Goal: Transaction & Acquisition: Book appointment/travel/reservation

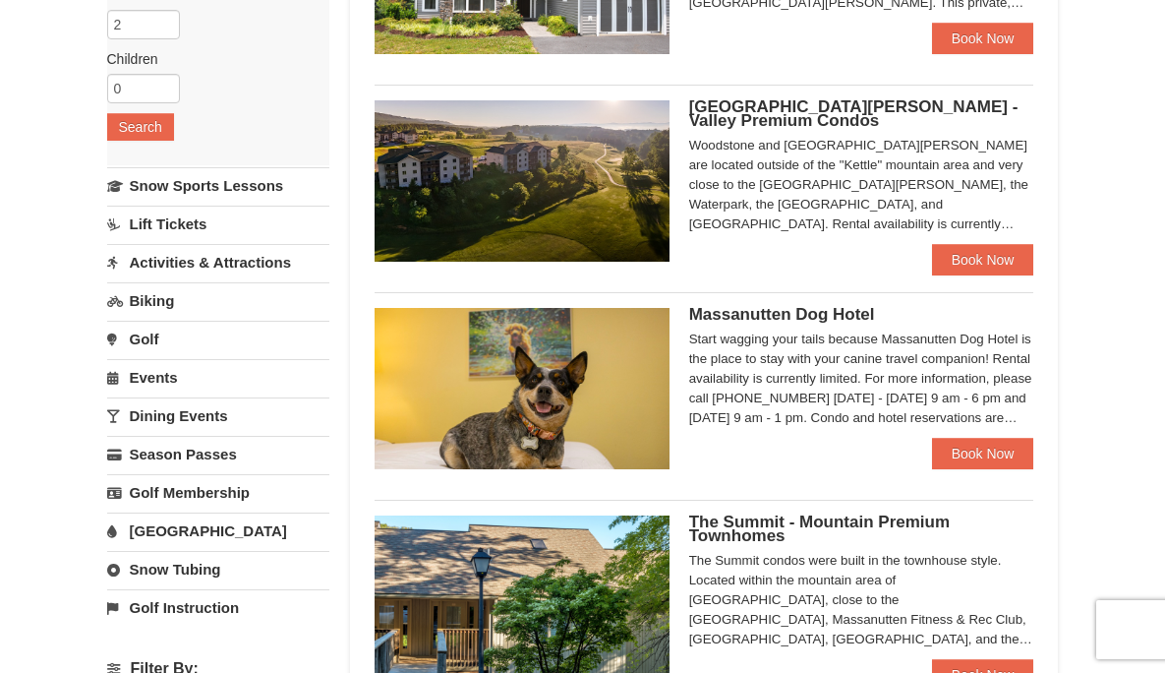
scroll to position [317, 0]
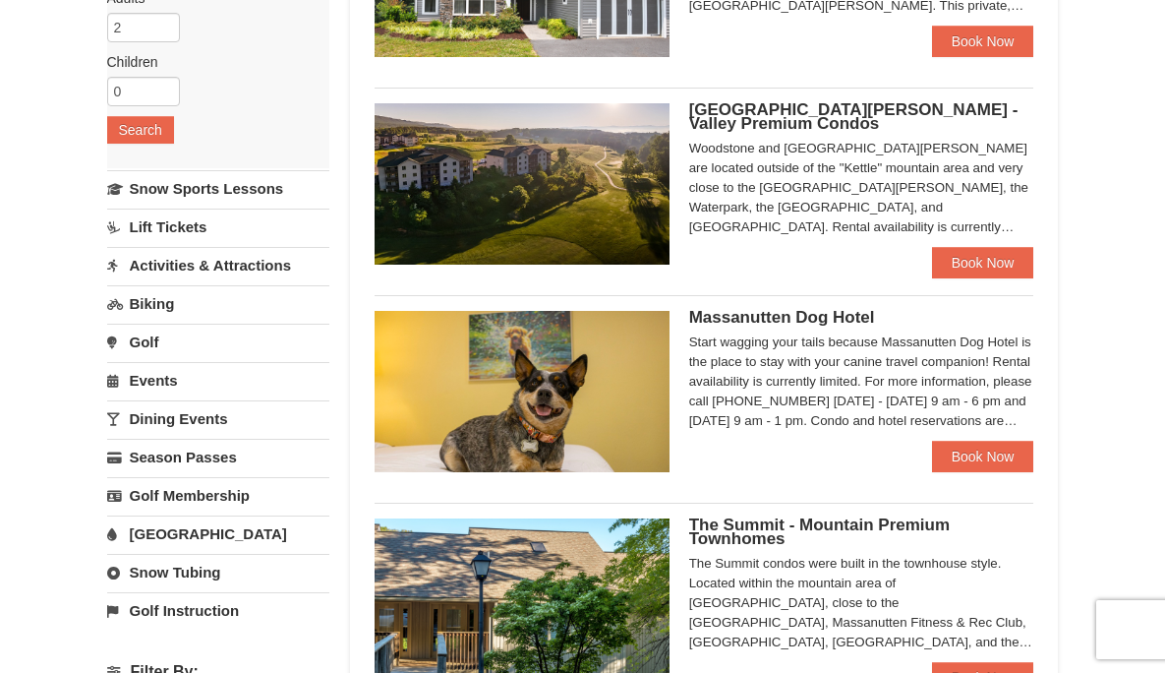
drag, startPoint x: 1168, startPoint y: 111, endPoint x: 1185, endPoint y: 219, distance: 109.5
click at [1164, 219] on html "Browser Not Supported We notice you are using a browser which will not provide …" at bounding box center [582, 677] width 1165 height 1988
click at [1001, 248] on link "Book Now" at bounding box center [983, 262] width 102 height 31
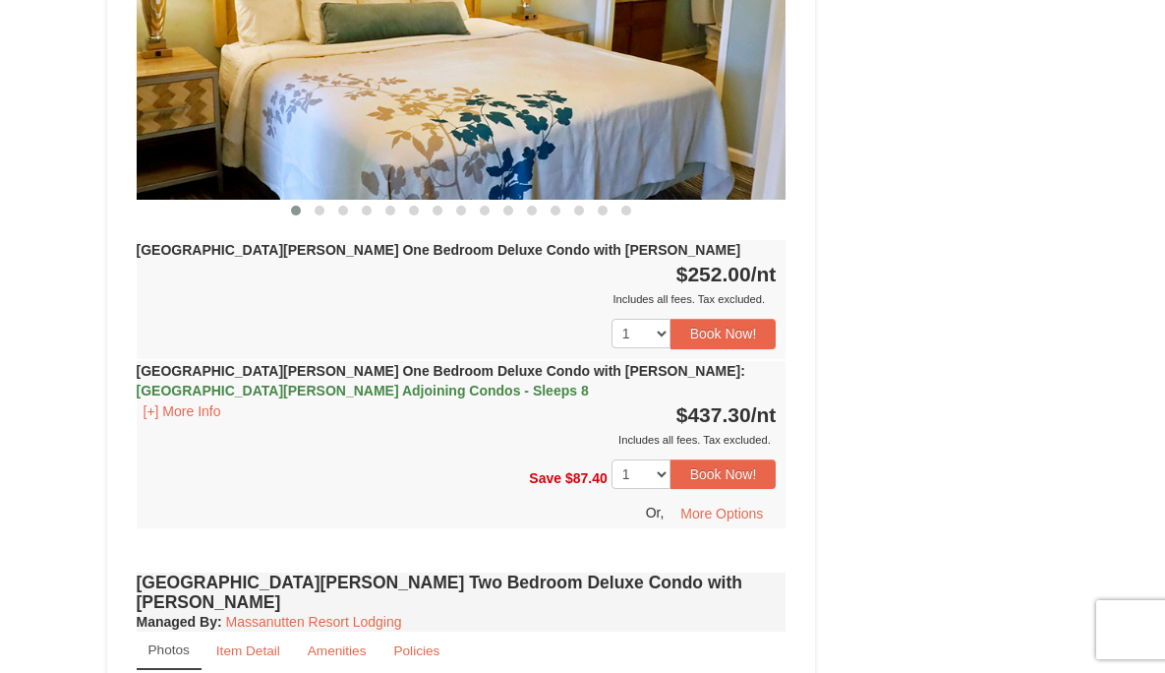
scroll to position [1540, 0]
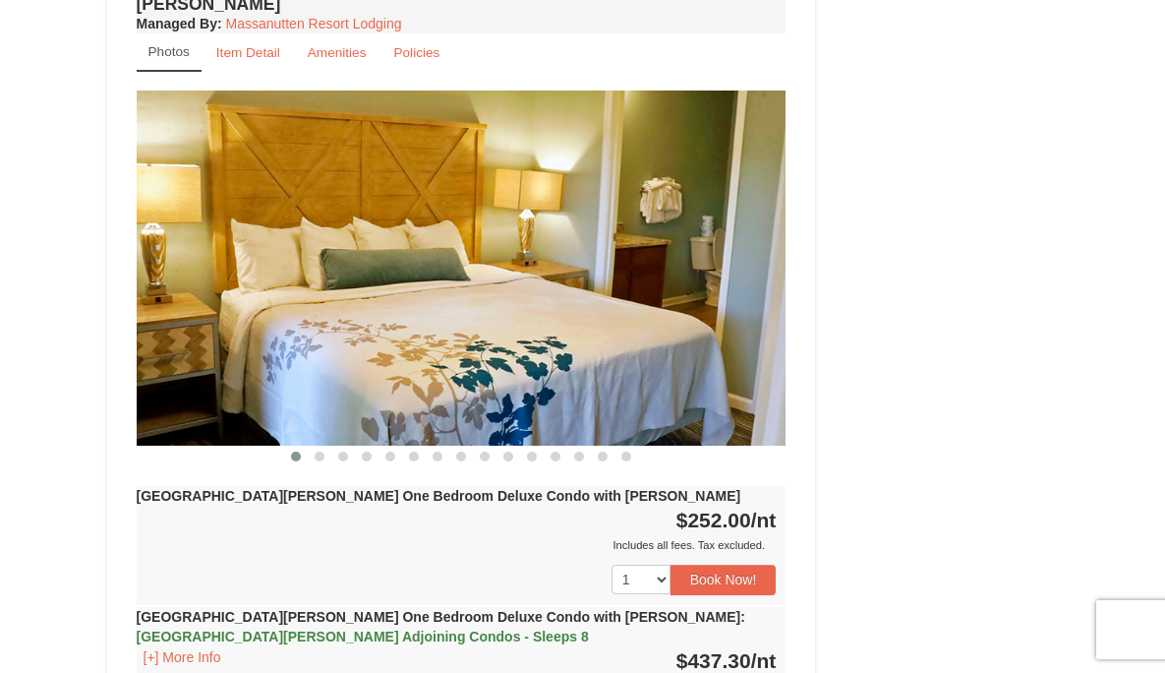
drag, startPoint x: 1175, startPoint y: 48, endPoint x: 1166, endPoint y: 208, distance: 160.5
click at [662, 565] on select "1 2 3 4 5 6 7 8 9 10 11 12 13 14 15 16 17 18" at bounding box center [641, 580] width 59 height 30
select select "2"
click at [612, 565] on select "1 2 3 4 5 6 7 8 9 10 11 12 13 14 15 16 17 18" at bounding box center [641, 580] width 59 height 30
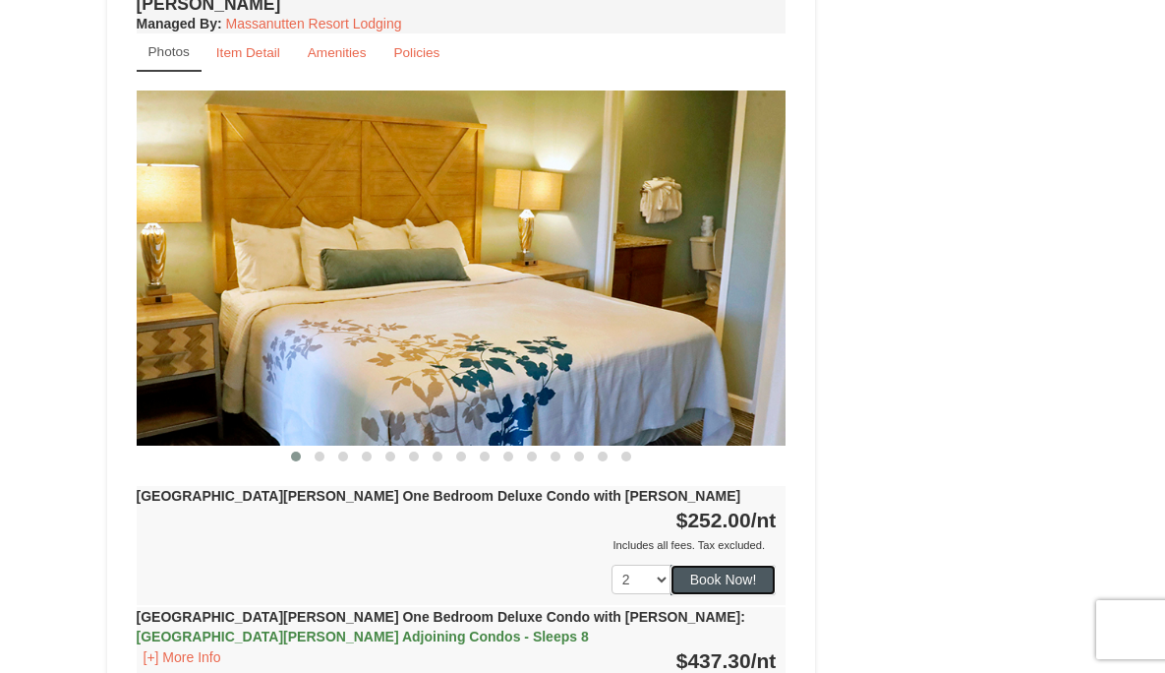
click at [700, 565] on button "Book Now!" at bounding box center [724, 580] width 106 height 30
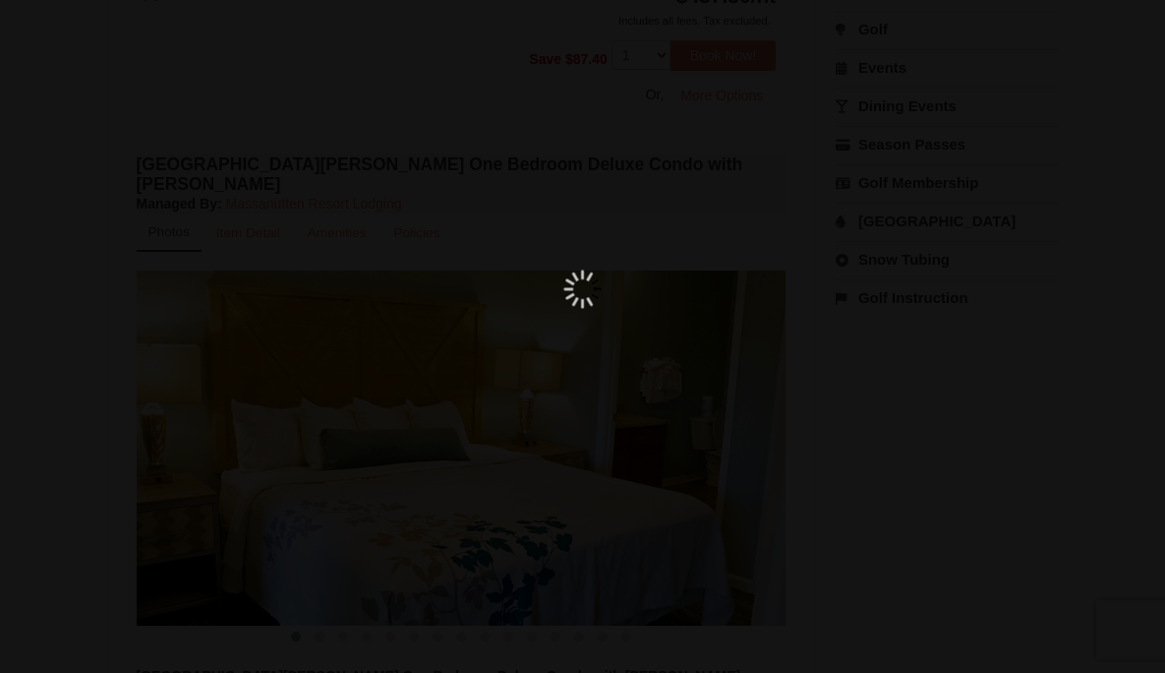
scroll to position [192, 0]
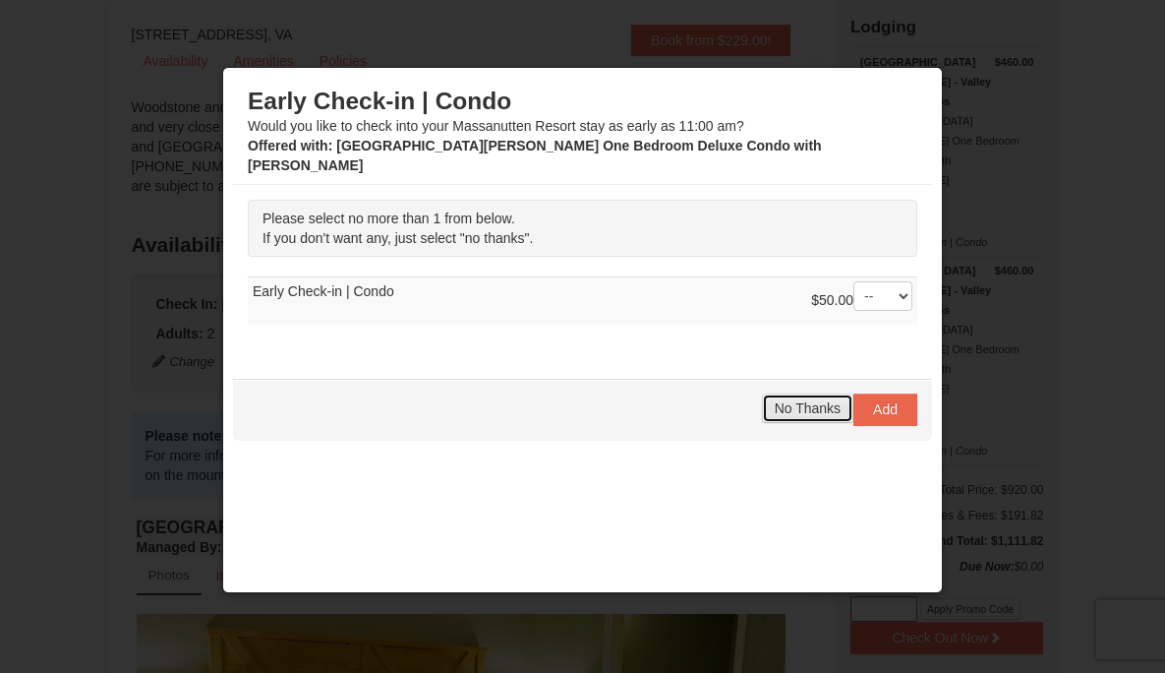
click at [808, 400] on span "No Thanks" at bounding box center [808, 408] width 66 height 16
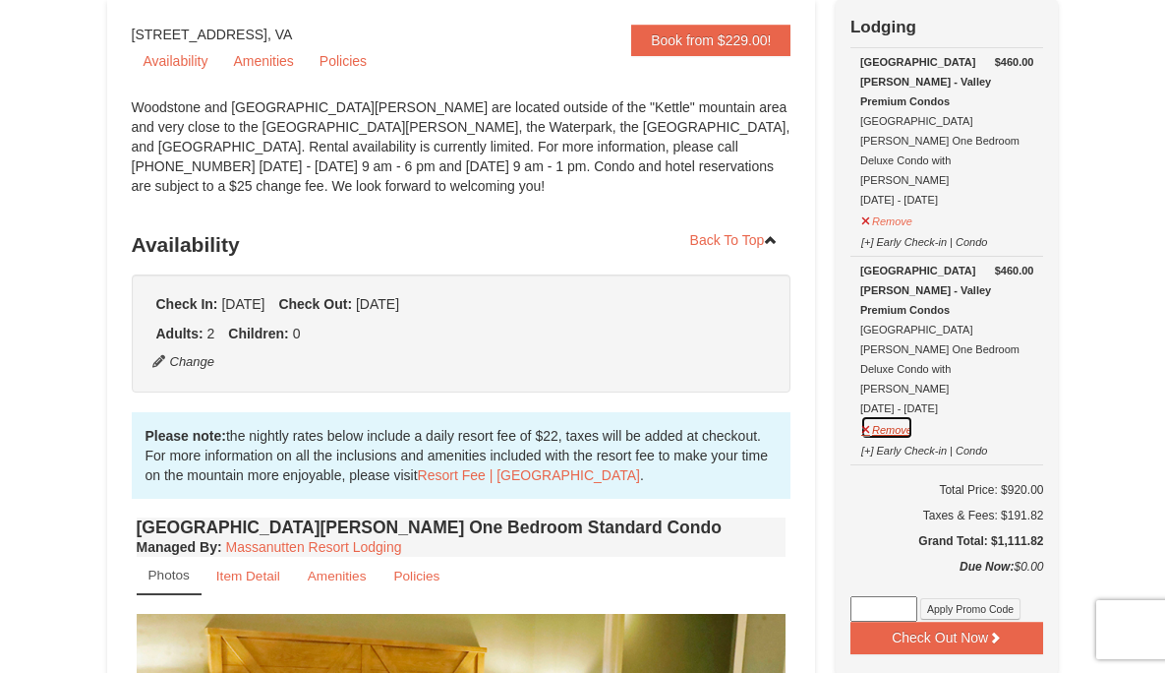
click at [904, 415] on button "Remove" at bounding box center [887, 427] width 53 height 25
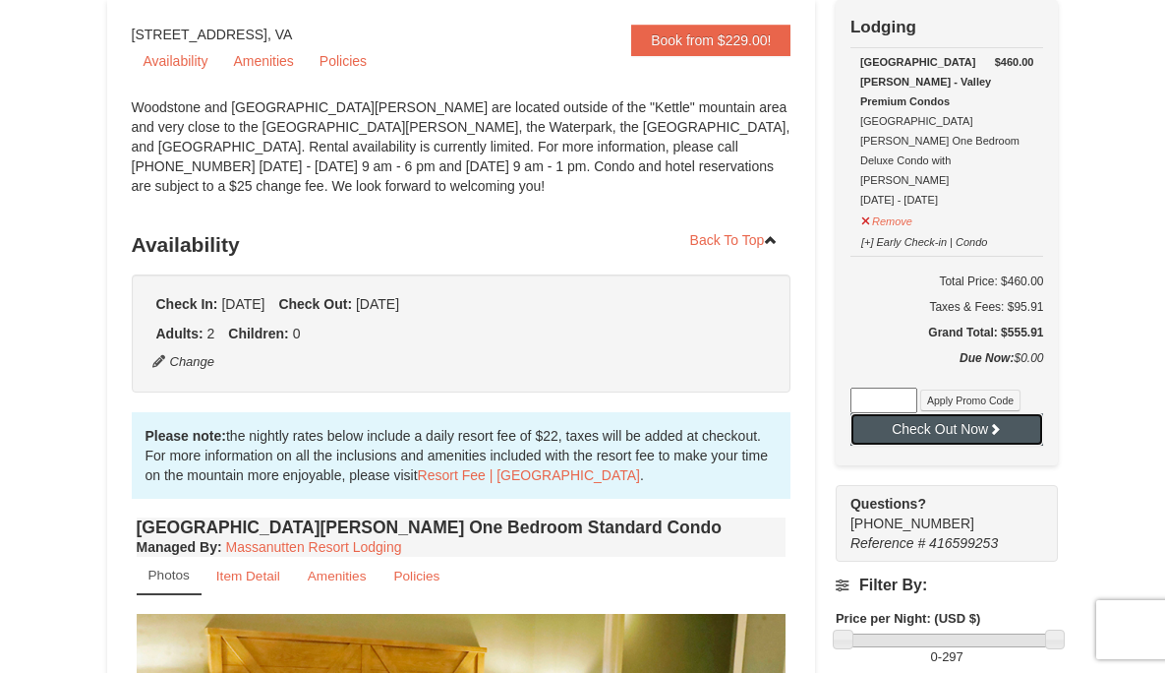
click at [978, 413] on button "Check Out Now" at bounding box center [948, 428] width 194 height 31
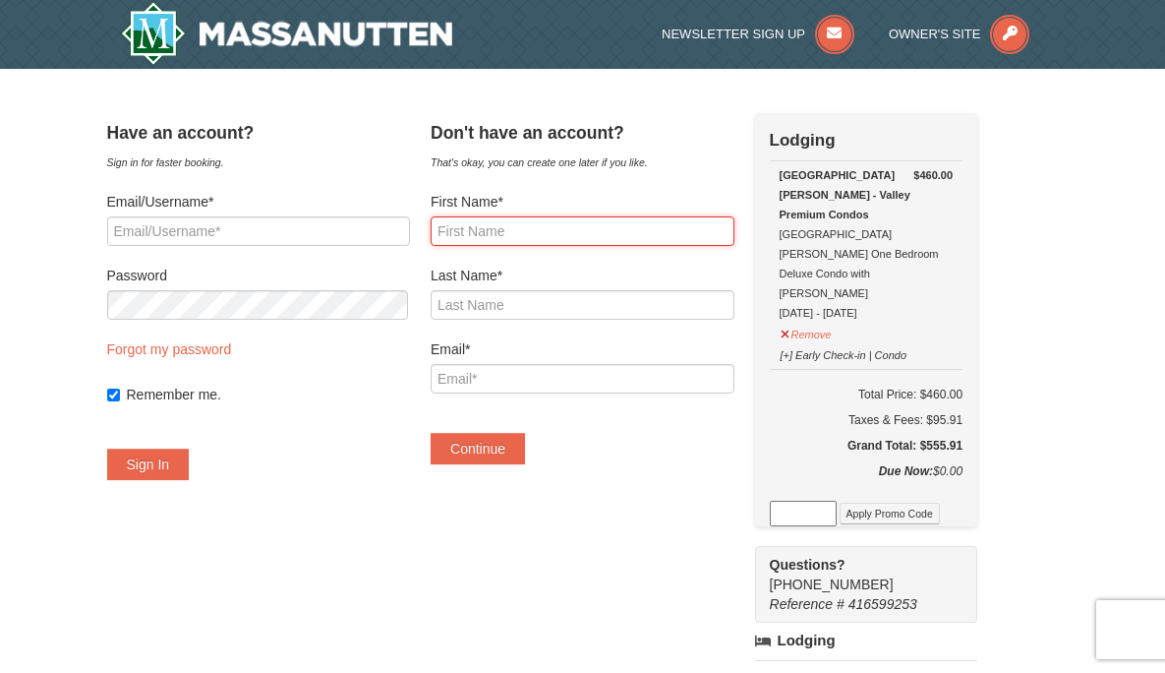
click at [502, 238] on input "First Name*" at bounding box center [583, 231] width 304 height 30
type input "Nathaniel"
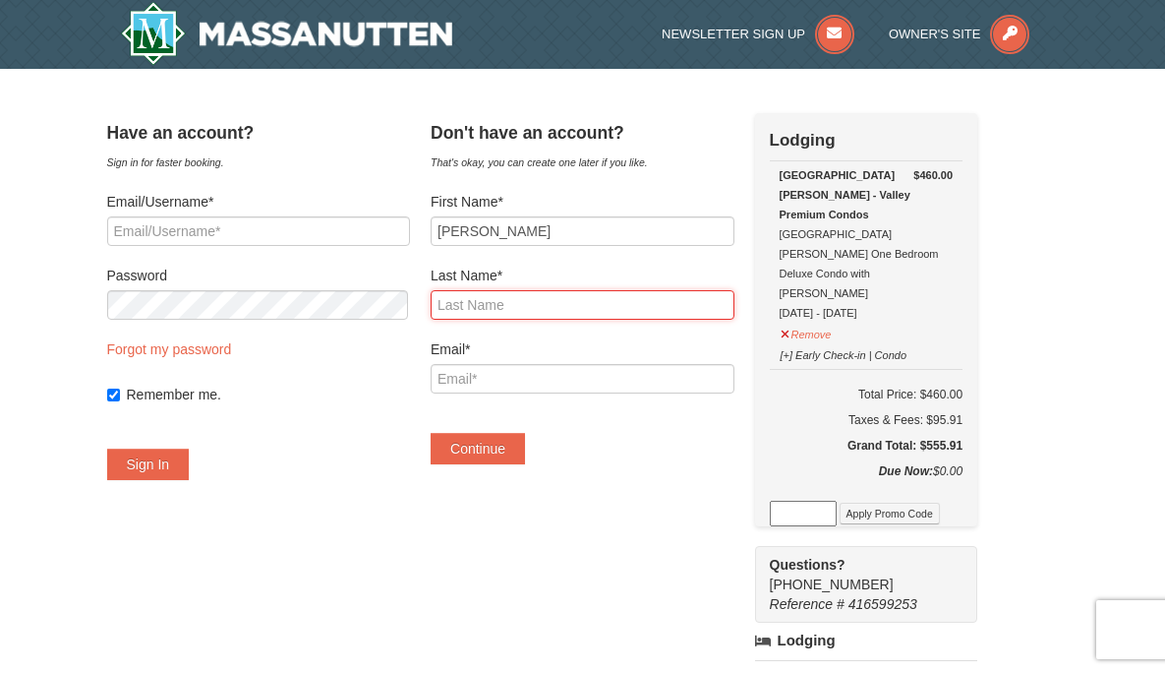
type input "Leonhard"
type input "natleonhard@gmail.com"
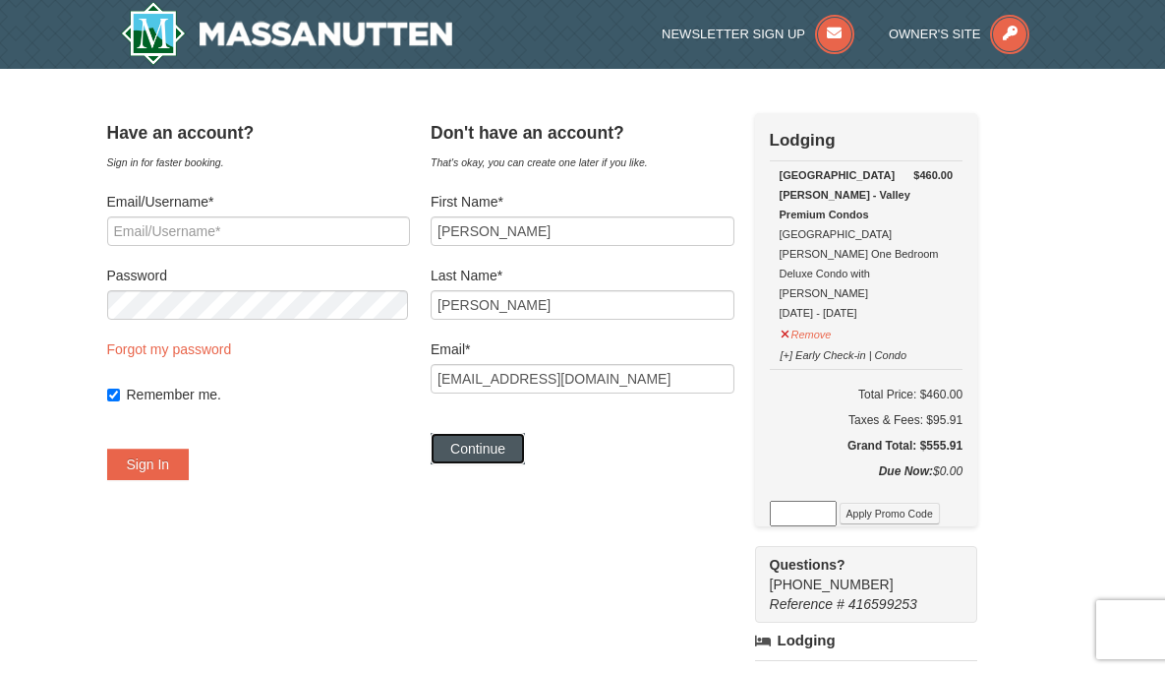
click at [524, 446] on button "Continue" at bounding box center [478, 448] width 94 height 31
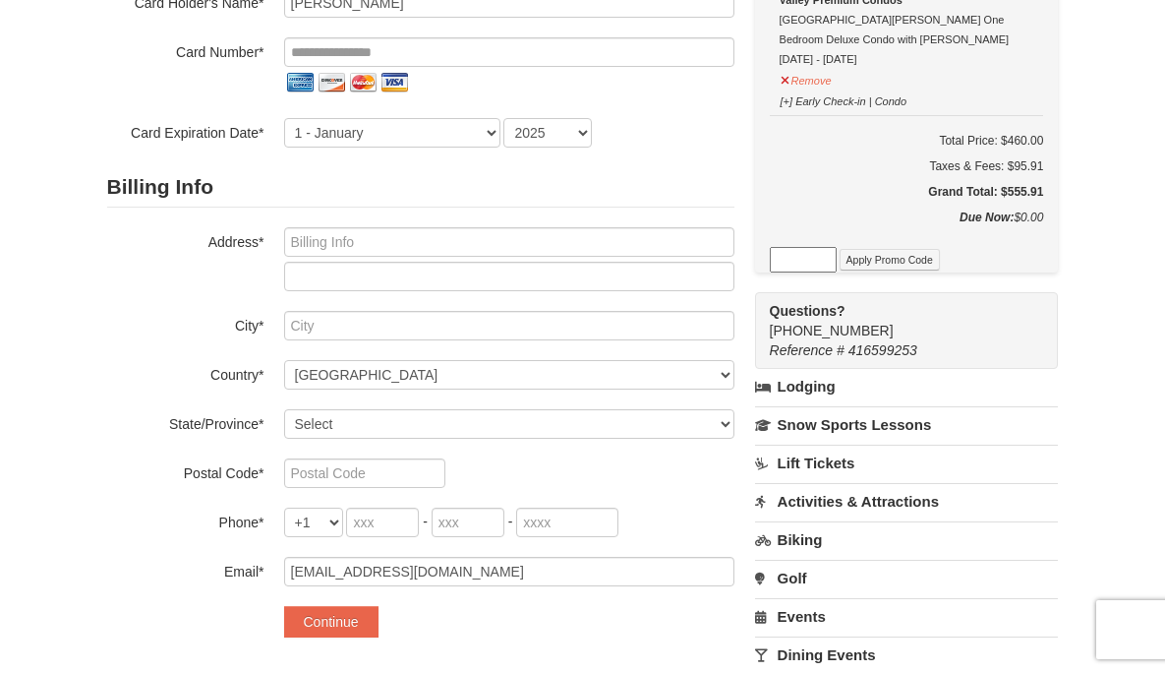
scroll to position [242, 0]
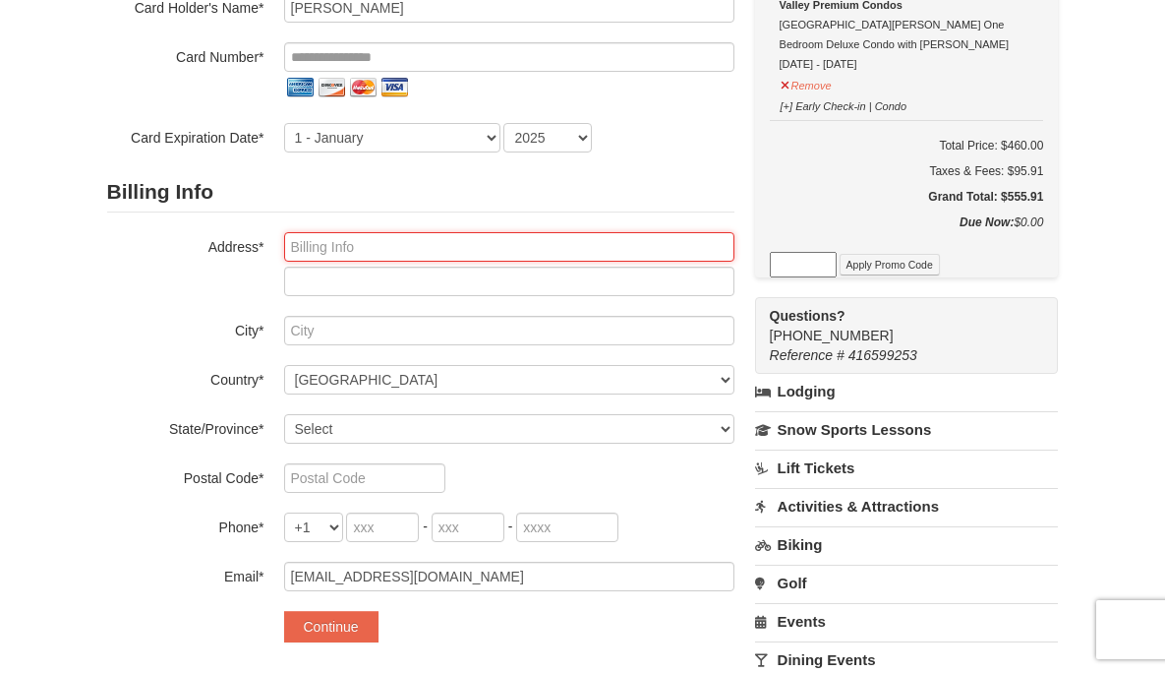
click at [359, 243] on input "text" at bounding box center [509, 247] width 450 height 30
type input "647 McCurdy Lane"
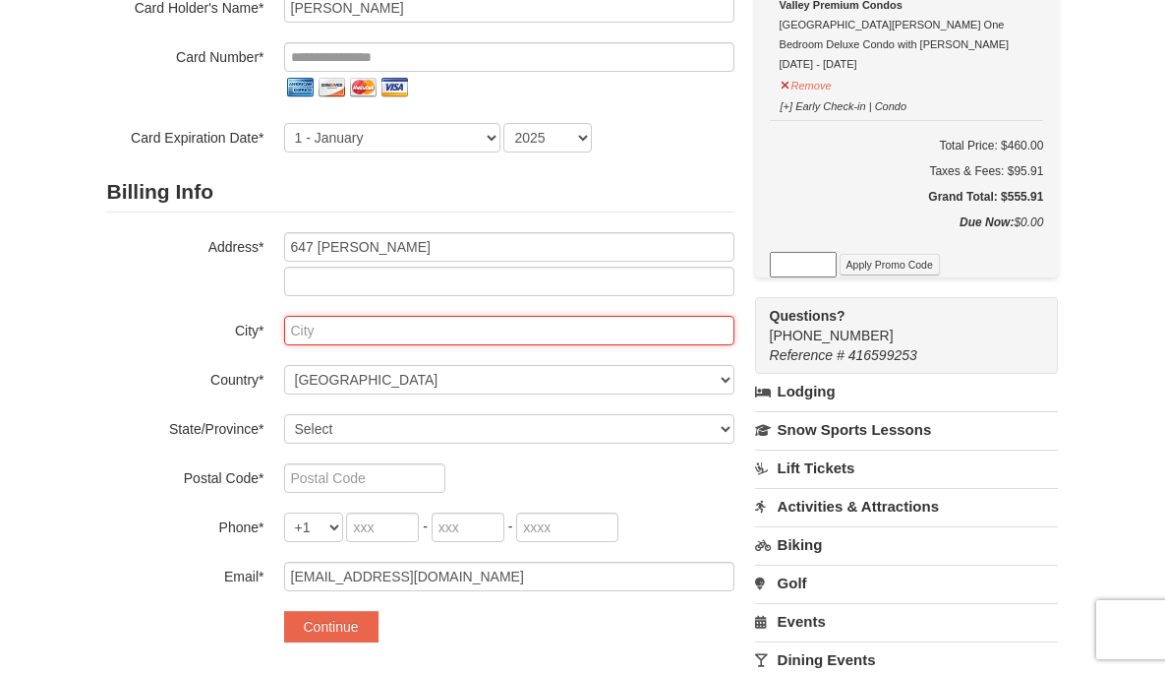
type input "Rockbridge Baths"
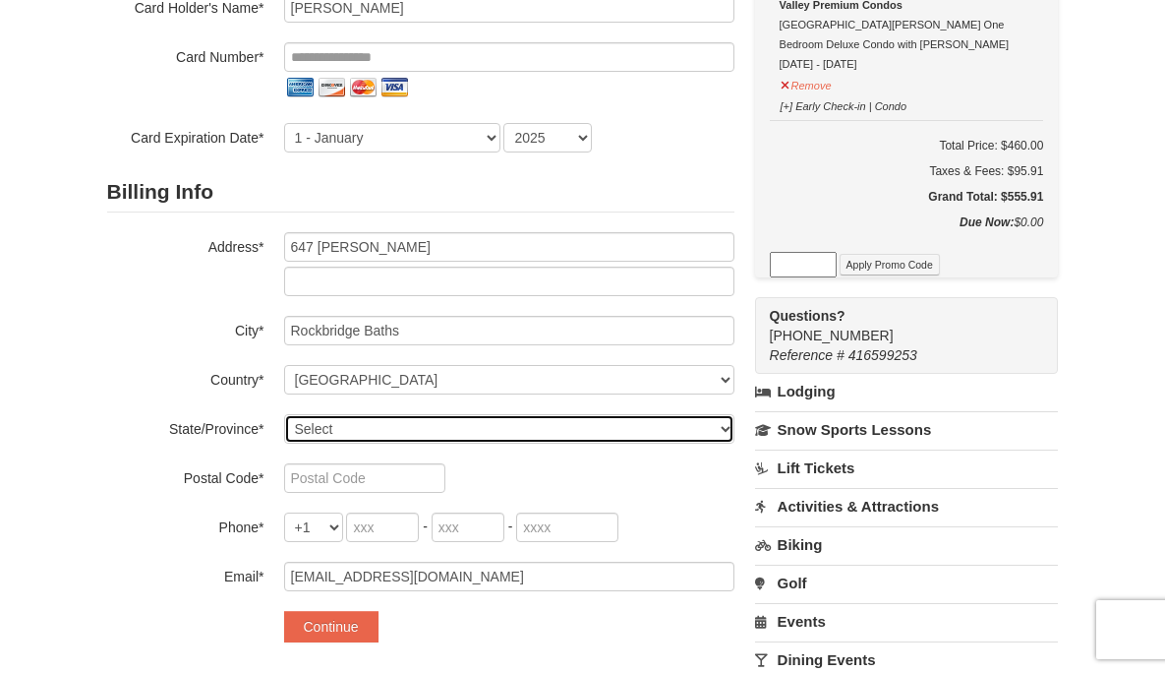
select select "VA"
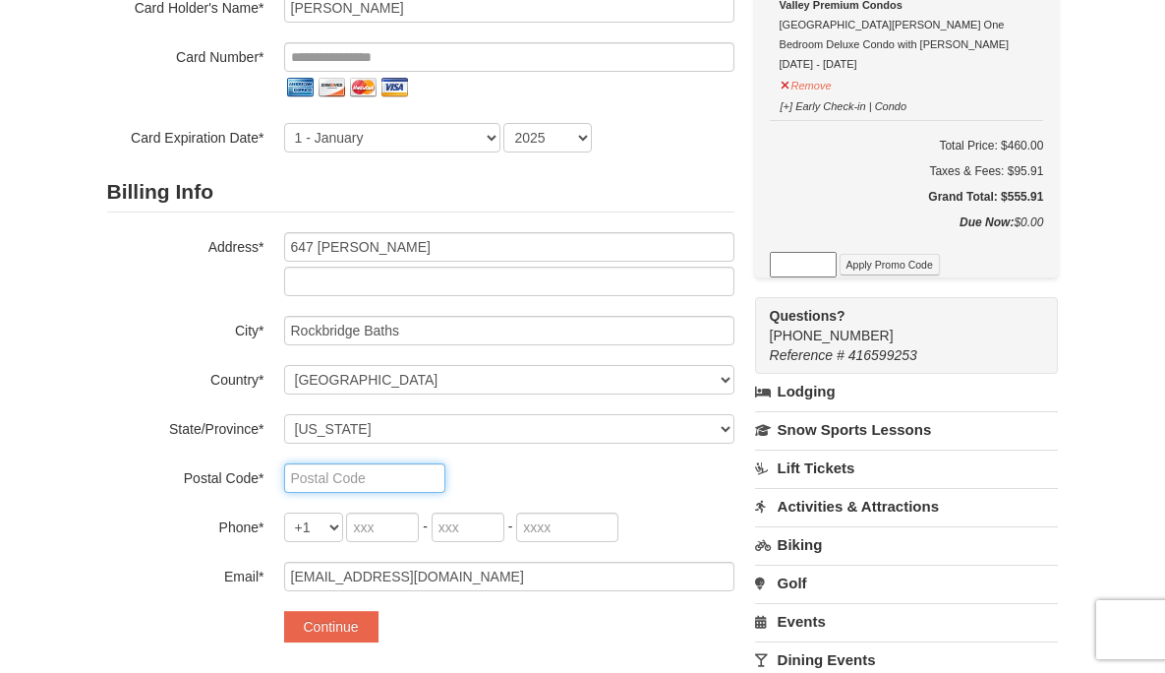
type input "24473"
type input "540"
type input "784"
type input "5394"
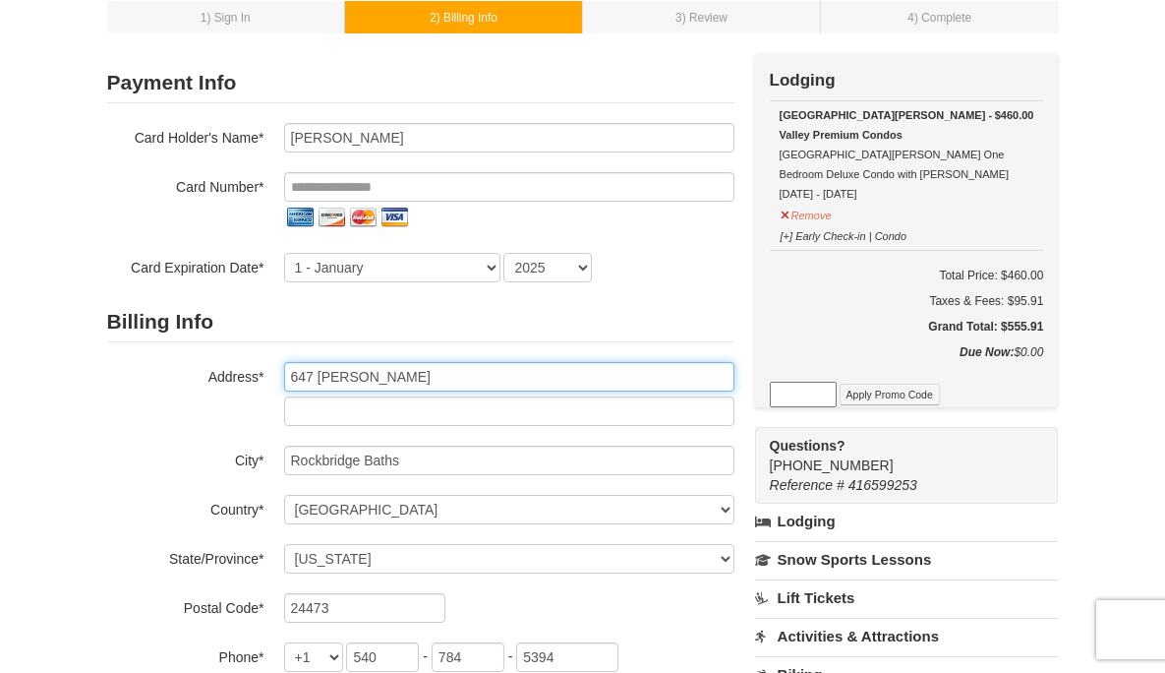
scroll to position [0, 0]
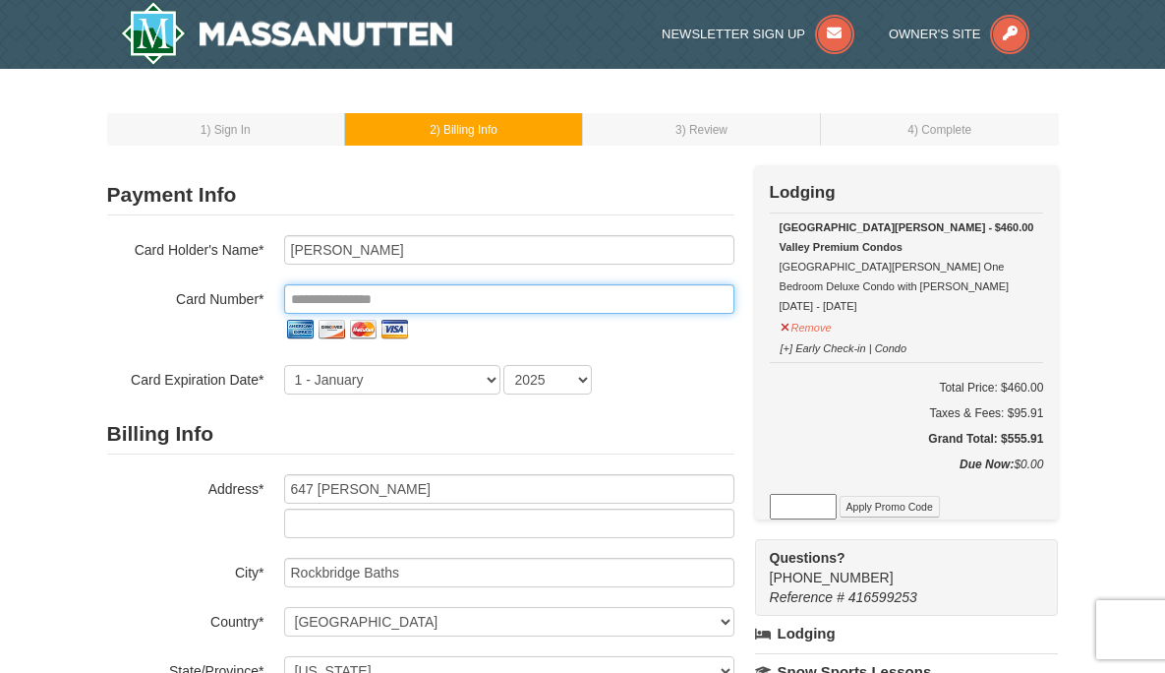
click at [386, 297] on input "tel" at bounding box center [509, 299] width 450 height 30
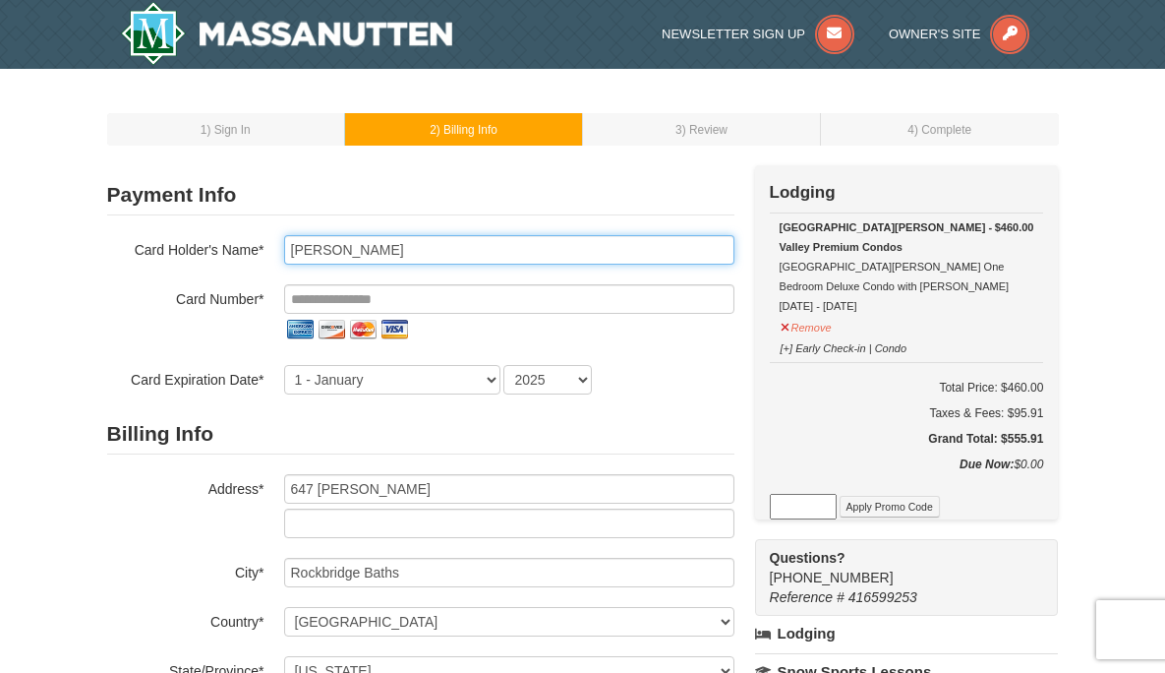
type input "NATHANIEL A LEONHARD"
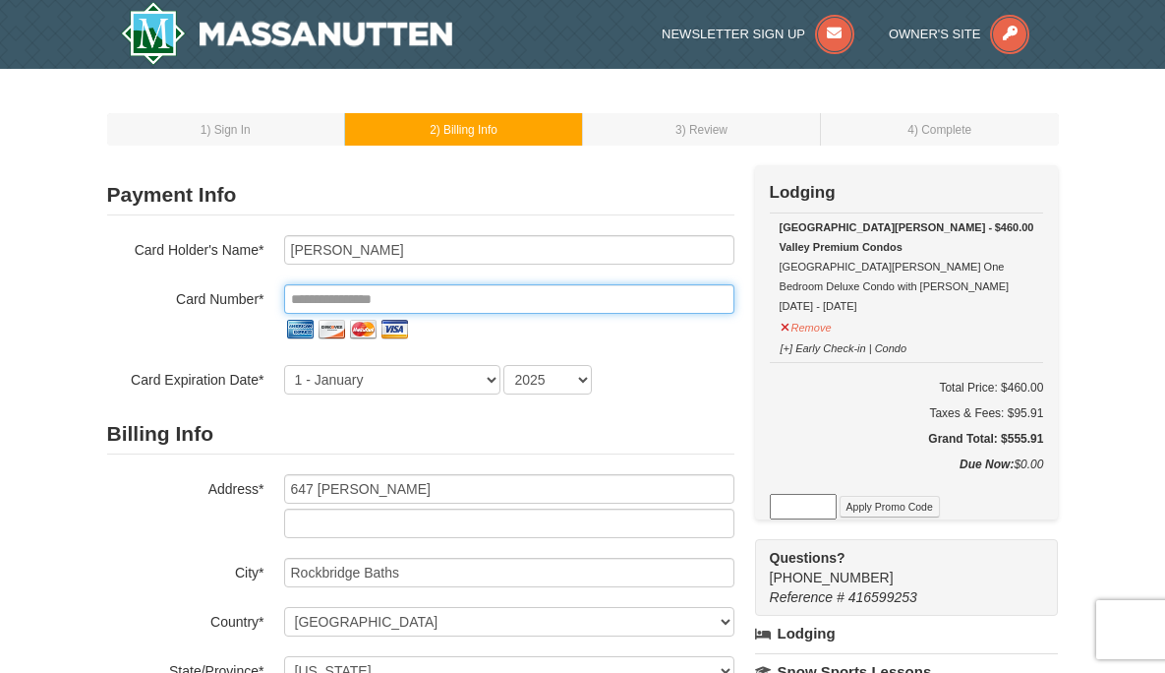
type input "**********"
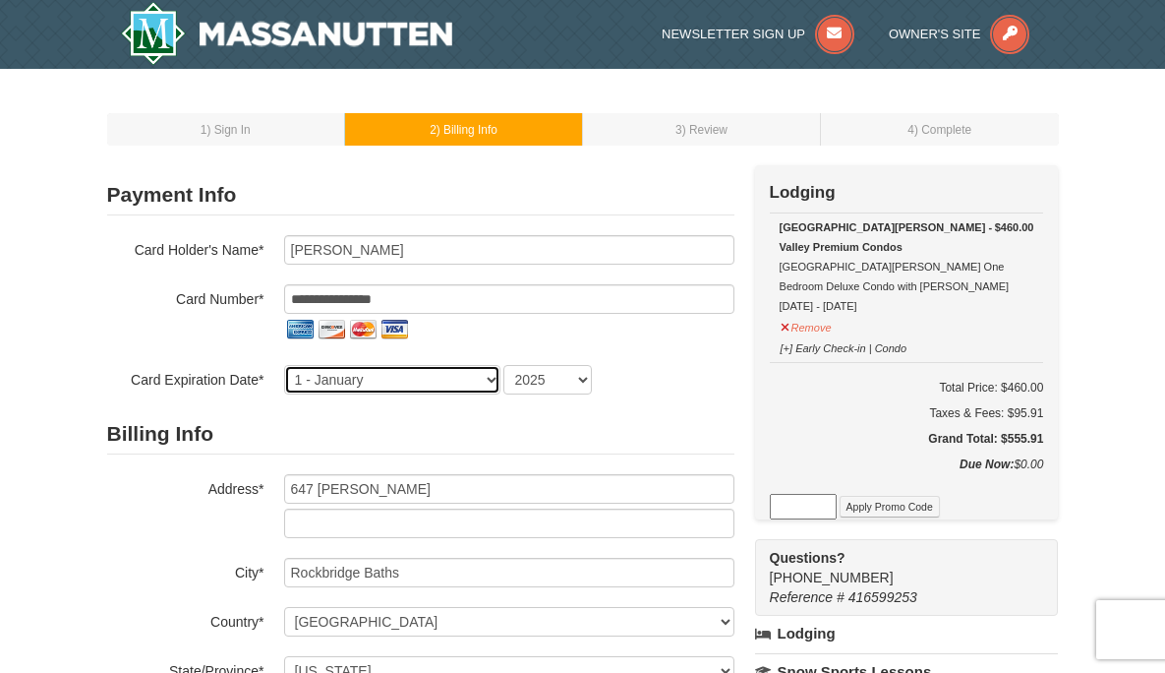
select select "8"
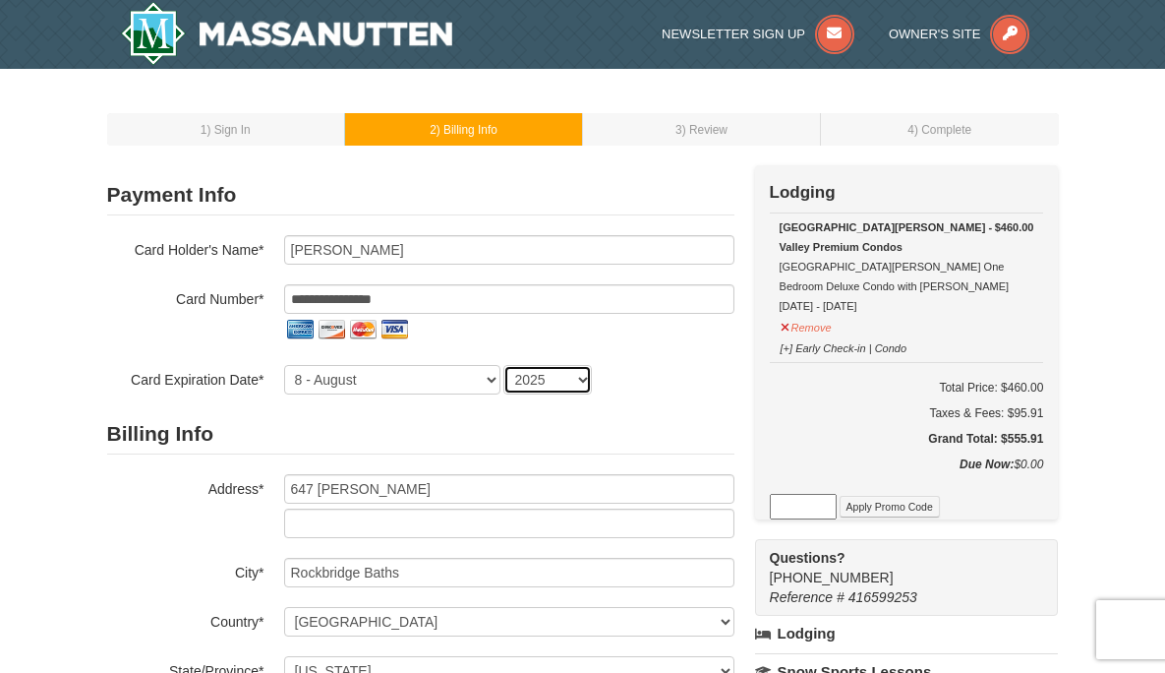
select select "2028"
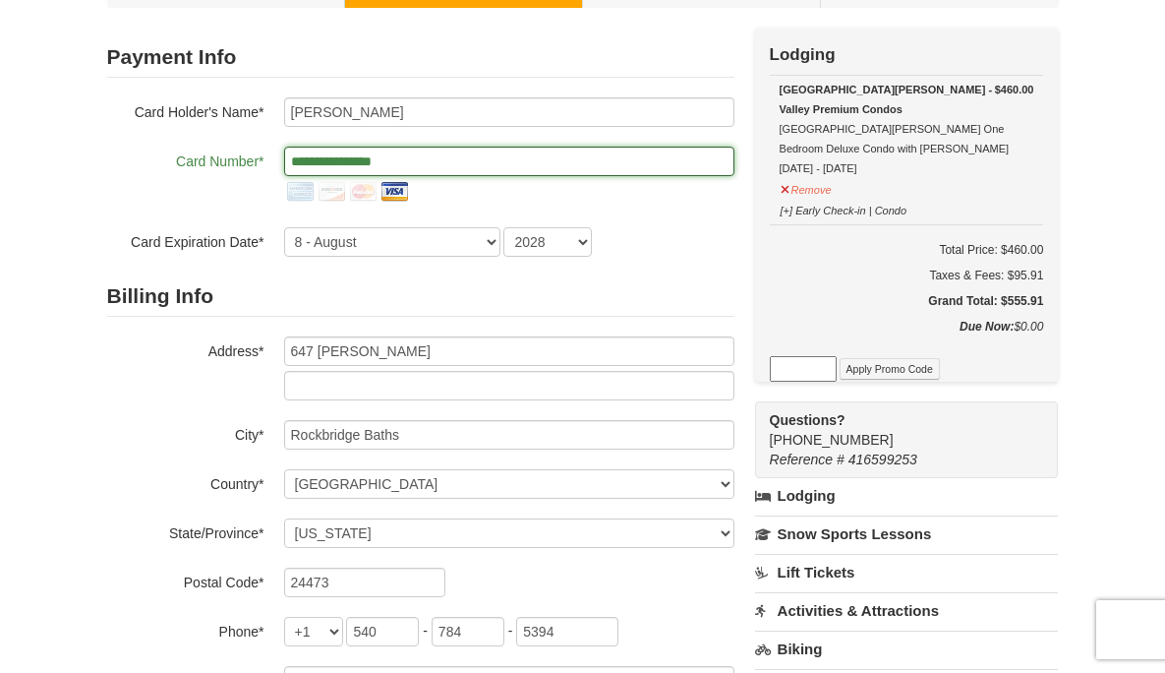
scroll to position [113, 0]
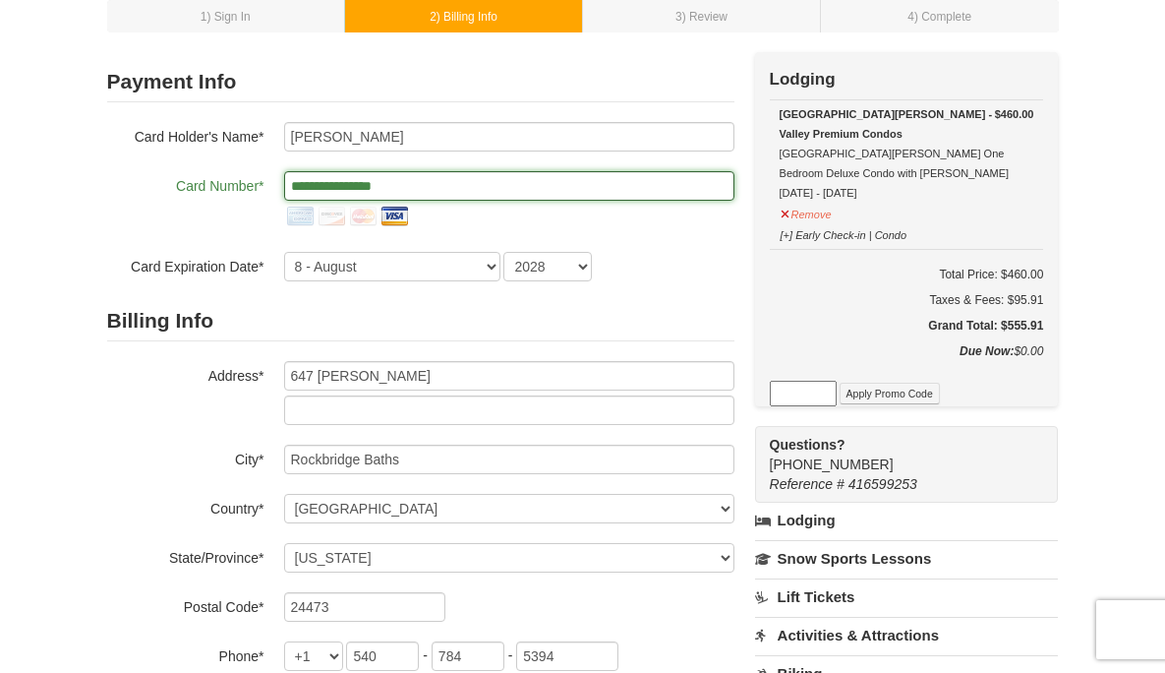
drag, startPoint x: 420, startPoint y: 185, endPoint x: 283, endPoint y: 181, distance: 136.8
click at [284, 181] on input "**********" at bounding box center [509, 186] width 450 height 30
type input "**********"
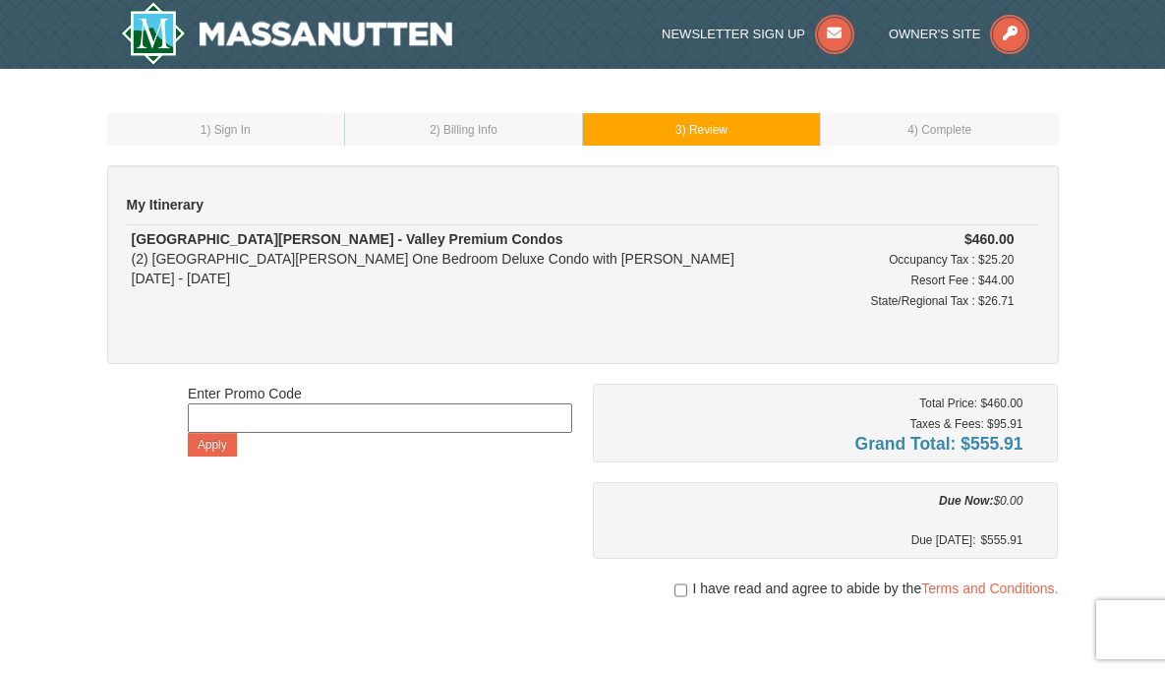
click at [538, 463] on div "Enter Promo Code Apply Total Price: $460.00 Taxes & Fees: $95.91 Grand Total: $…" at bounding box center [583, 589] width 952 height 411
click at [513, 127] on td "2 ) Billing Info" at bounding box center [464, 129] width 238 height 32
click at [487, 123] on span ") Billing Info" at bounding box center [467, 130] width 61 height 14
click at [469, 123] on span ") Billing Info" at bounding box center [467, 130] width 61 height 14
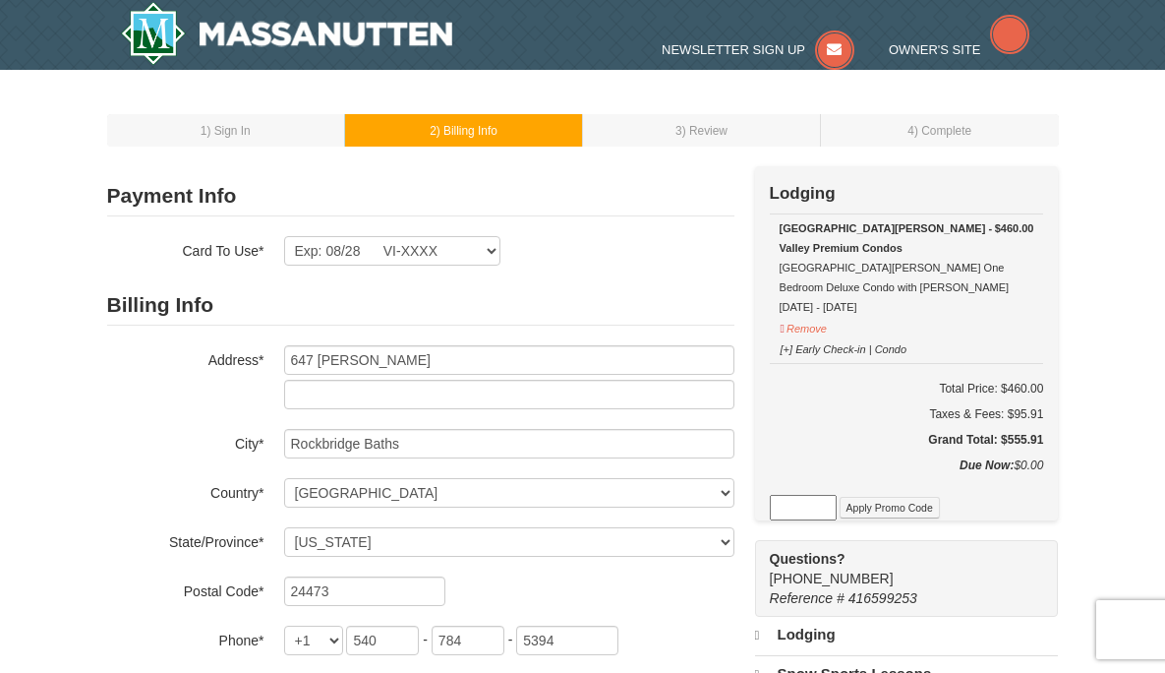
select select "VA"
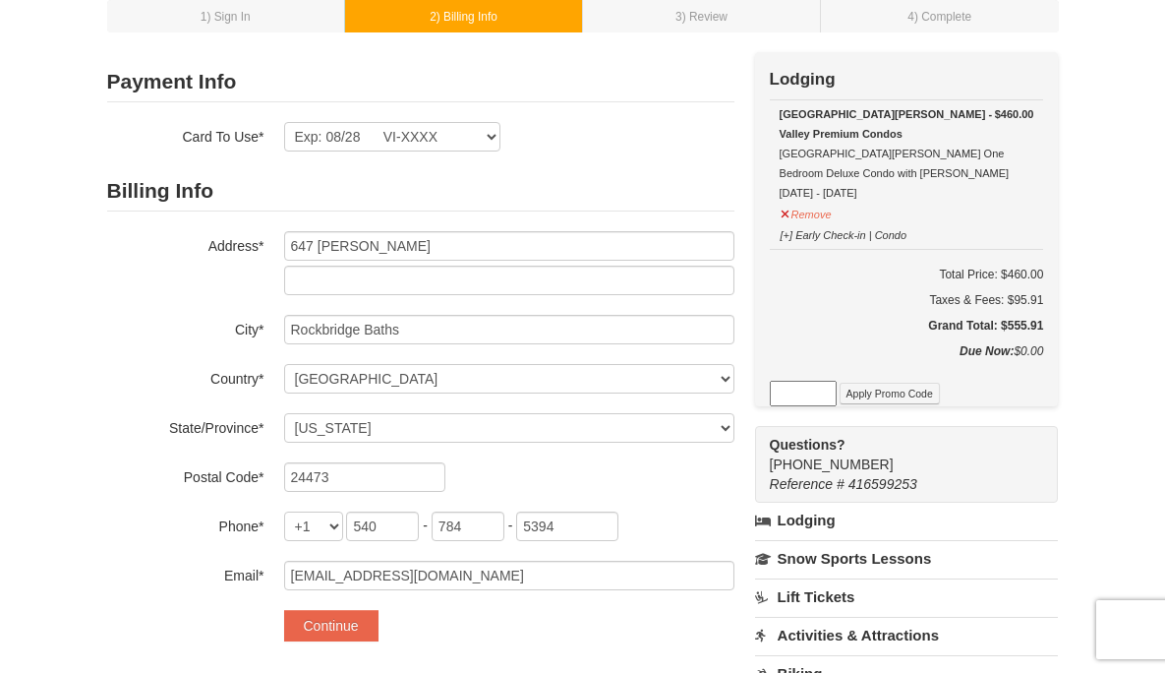
scroll to position [113, 0]
click at [327, 135] on select "Exp: 08/28 VI-XXXX New Card" at bounding box center [392, 137] width 216 height 30
select select
click at [284, 122] on select "Exp: 08/28 VI-XXXX New Card" at bounding box center [392, 137] width 216 height 30
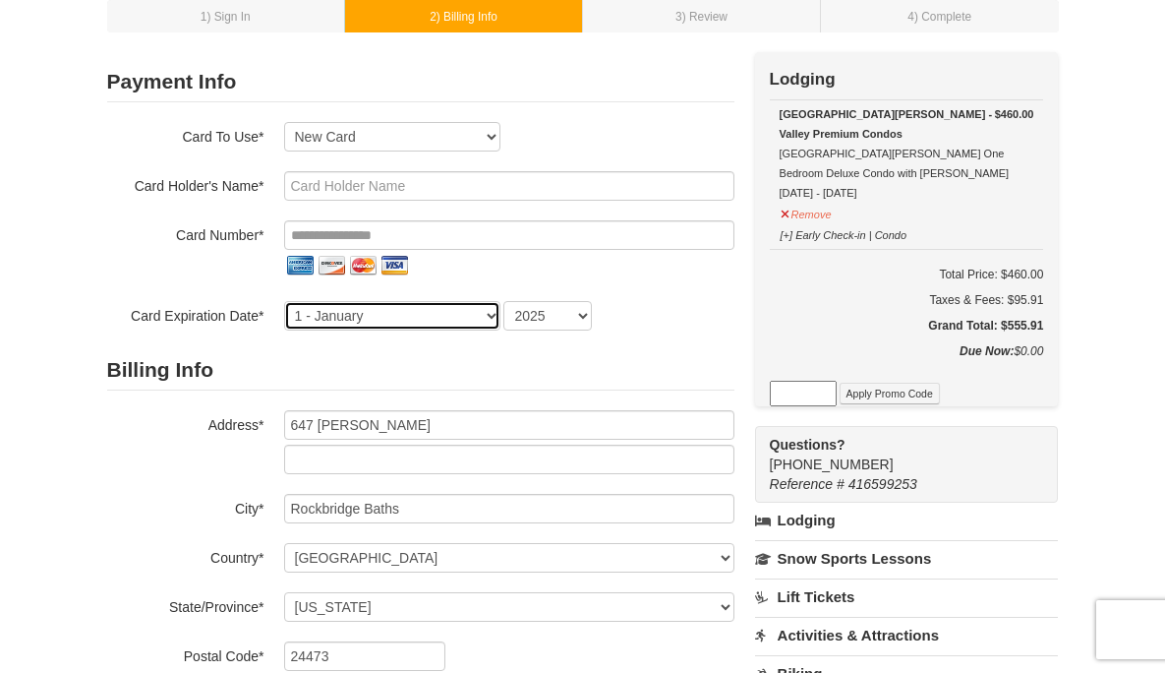
click at [492, 317] on select "1 - [DATE] - [DATE] - [DATE] - [DATE] - [DATE] - [DATE] - [DATE] - [DATE] - [DA…" at bounding box center [392, 316] width 216 height 30
select select "6"
click at [284, 301] on select "1 - [DATE] - [DATE] - [DATE] - [DATE] - [DATE] - [DATE] - [DATE] - [DATE] - [DA…" at bounding box center [392, 316] width 216 height 30
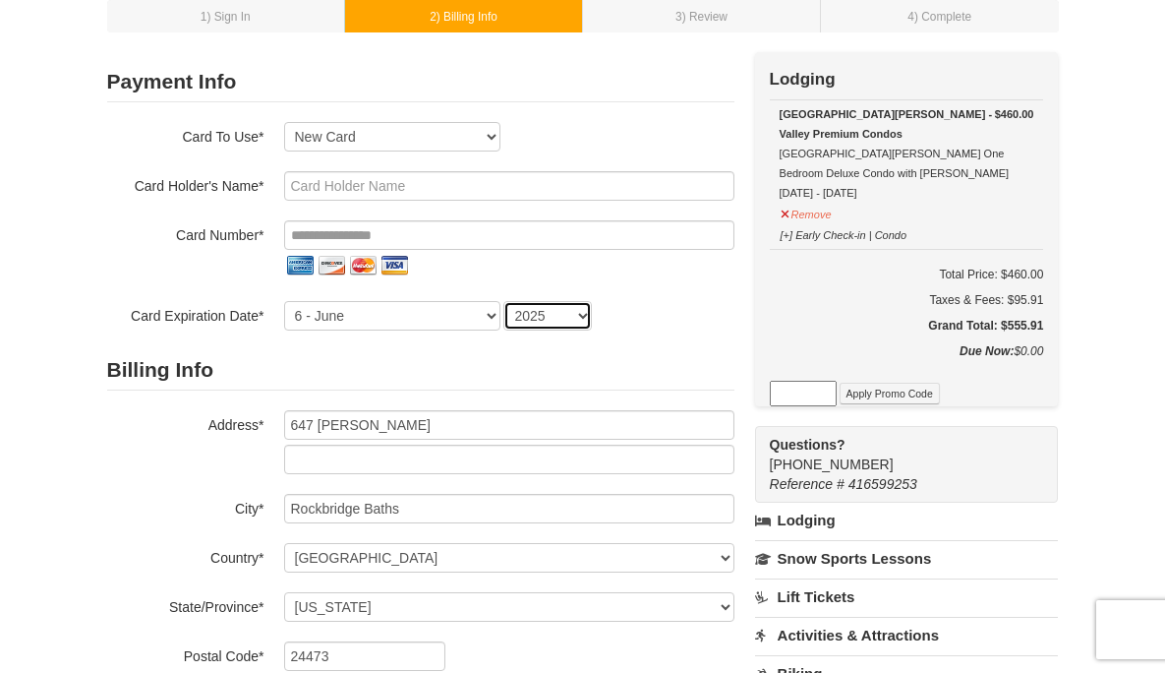
click at [580, 312] on select "2025 2026 2027 2028 2029 2030 2031 2032 2033 2034" at bounding box center [548, 316] width 89 height 30
select select "2029"
click at [504, 301] on select "2025 2026 2027 2028 2029 2030 2031 2032 2033 2034" at bounding box center [548, 316] width 89 height 30
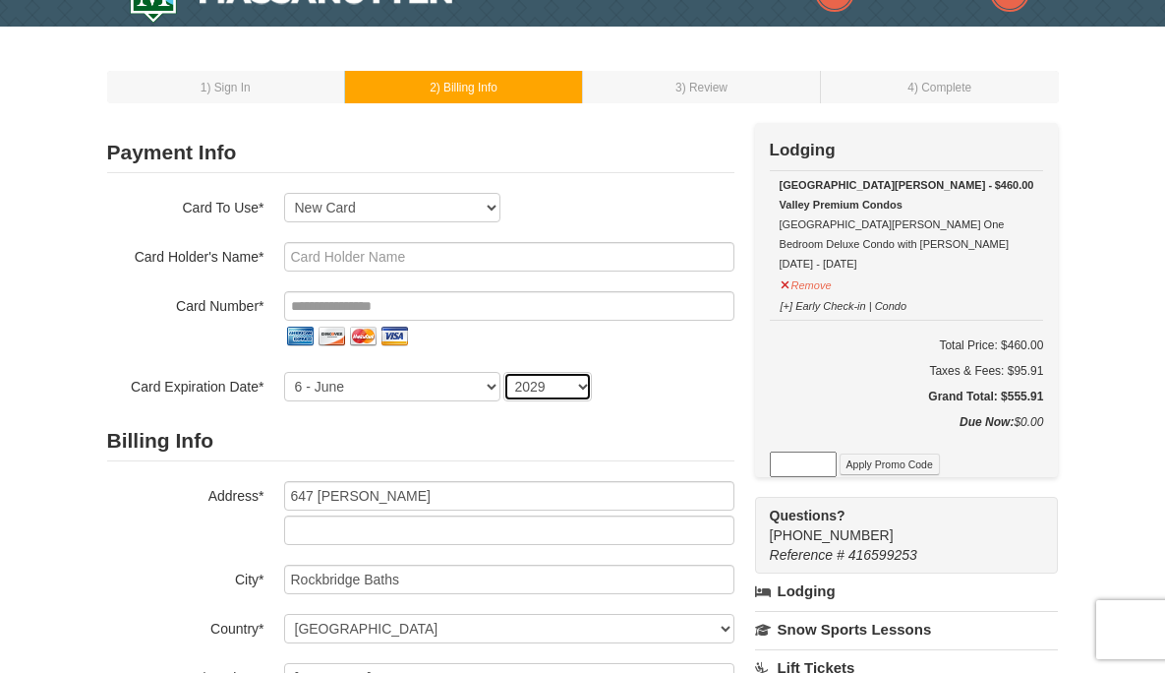
scroll to position [0, 0]
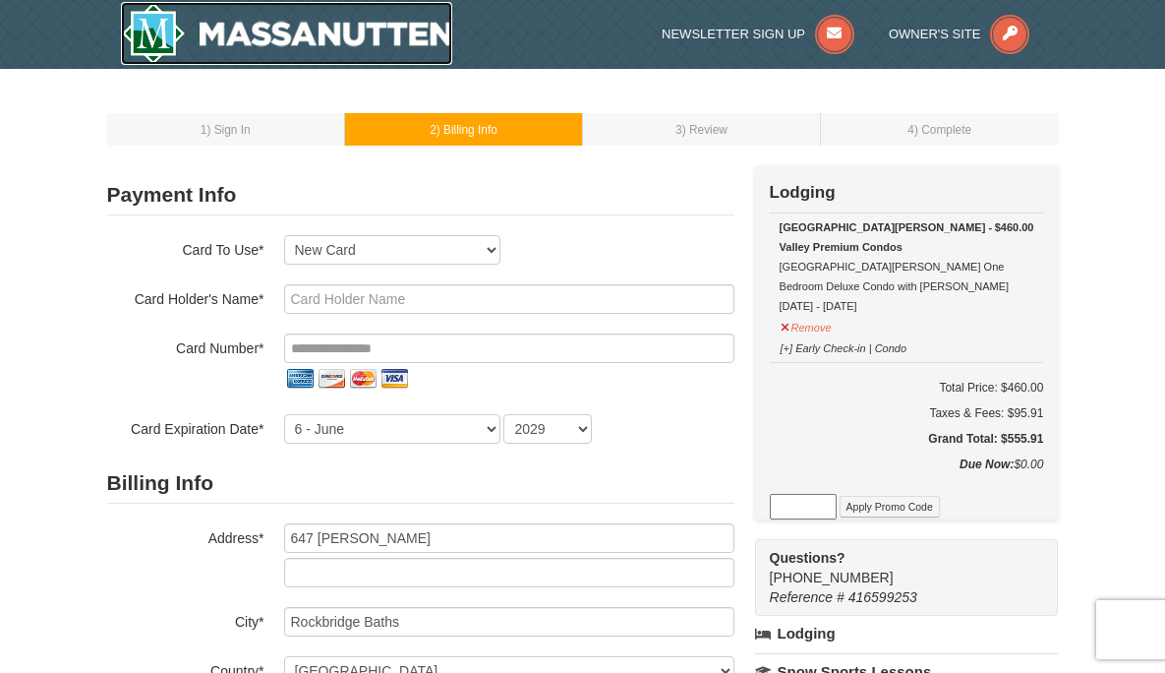
click at [123, 39] on img at bounding box center [287, 33] width 332 height 63
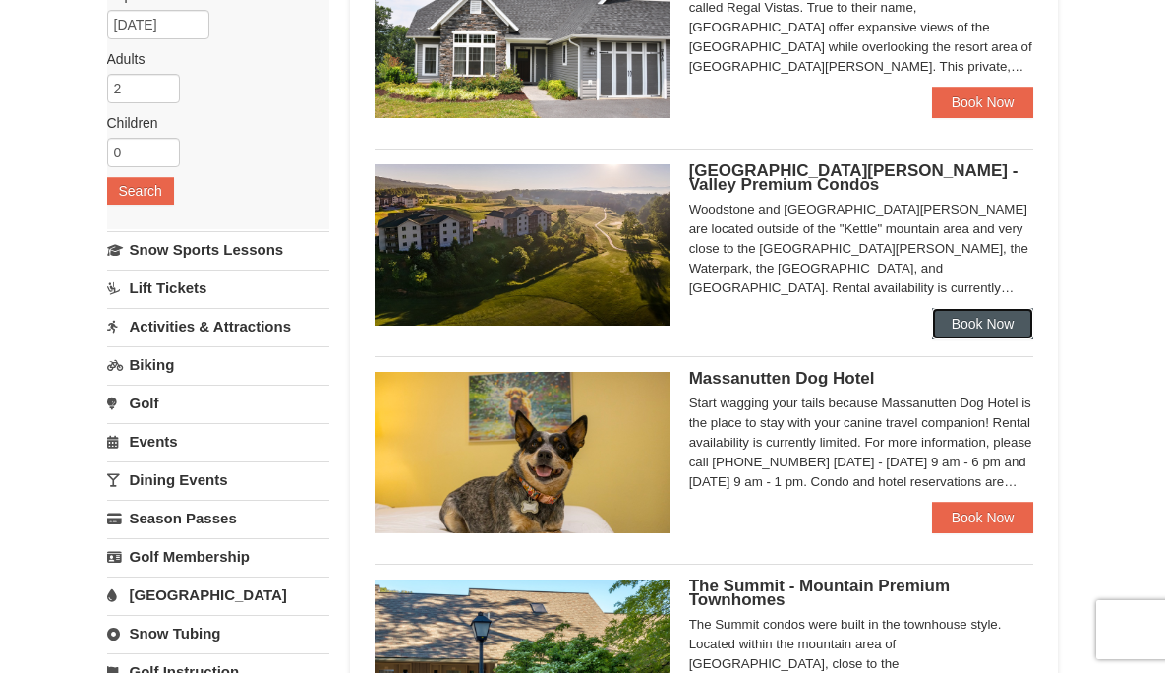
click at [955, 323] on link "Book Now" at bounding box center [983, 323] width 102 height 31
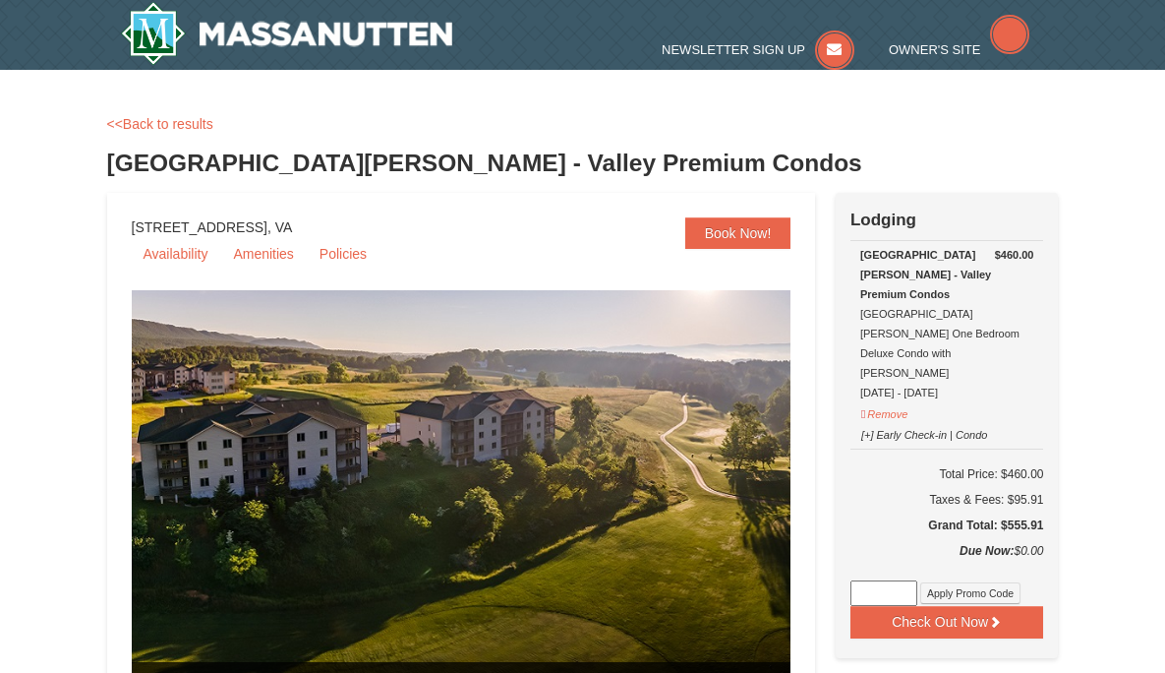
select select "10"
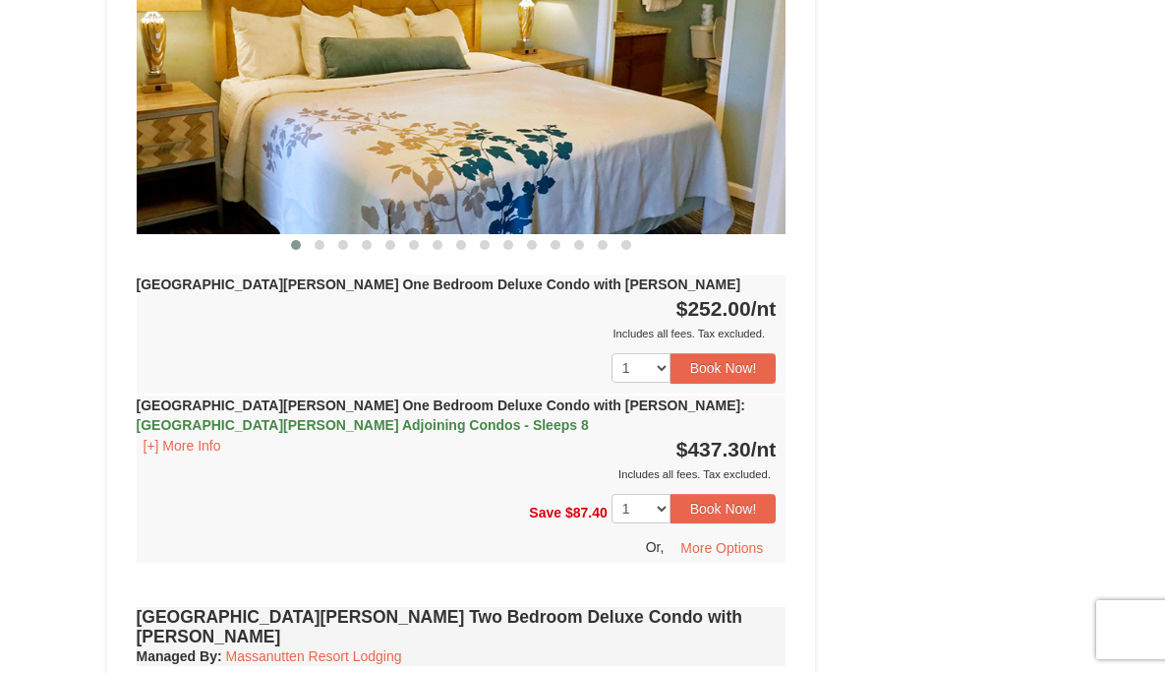
scroll to position [1846, 0]
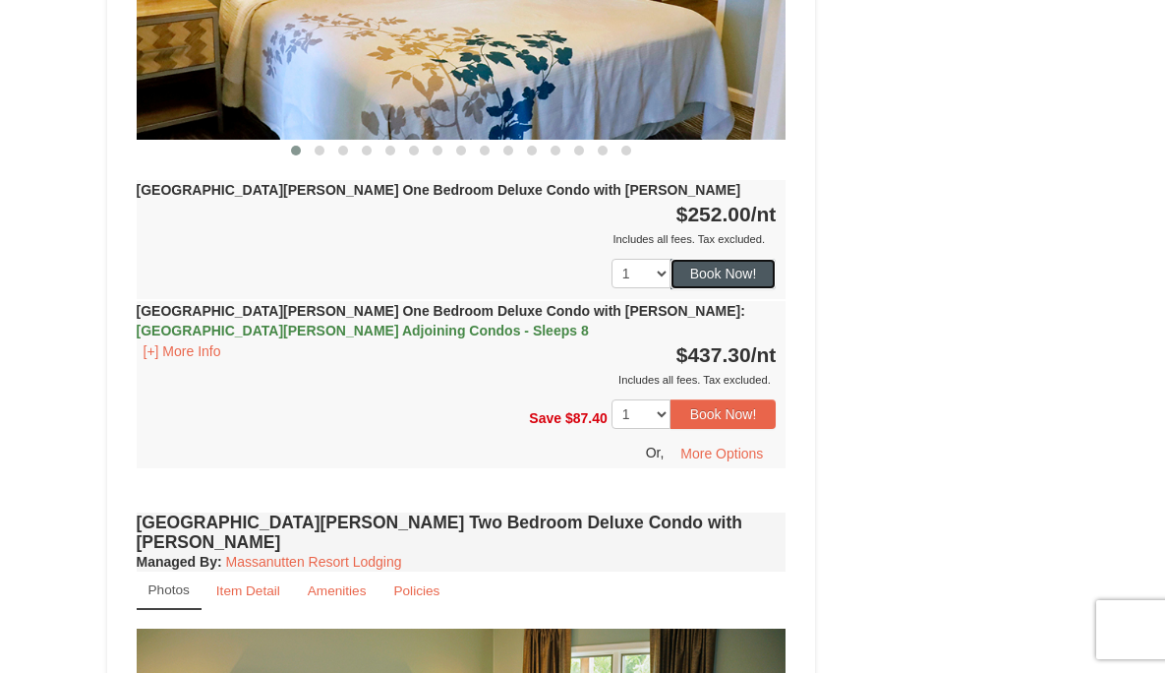
click at [726, 259] on button "Book Now!" at bounding box center [724, 274] width 106 height 30
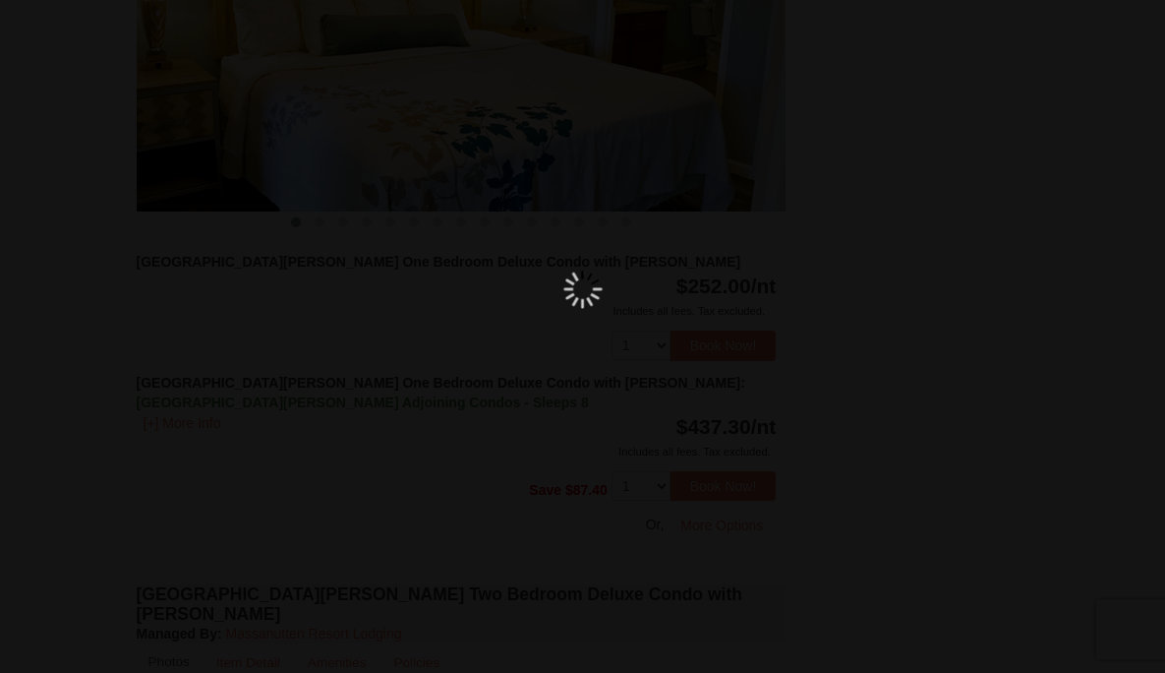
scroll to position [192, 0]
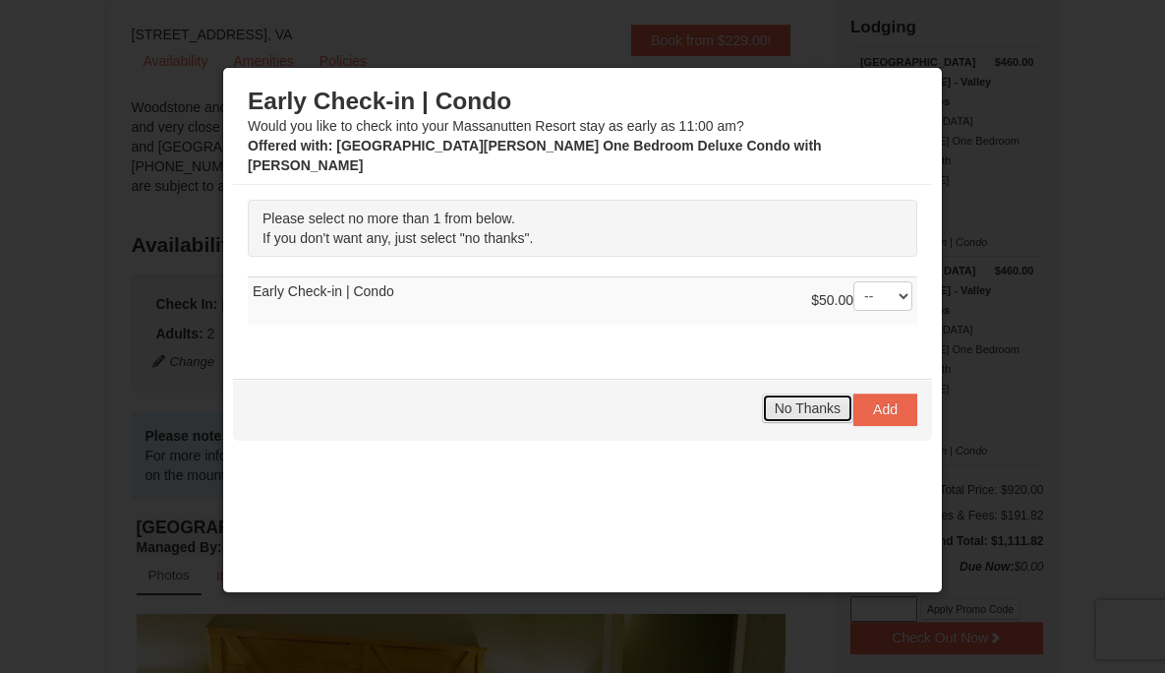
click at [794, 400] on span "No Thanks" at bounding box center [808, 408] width 66 height 16
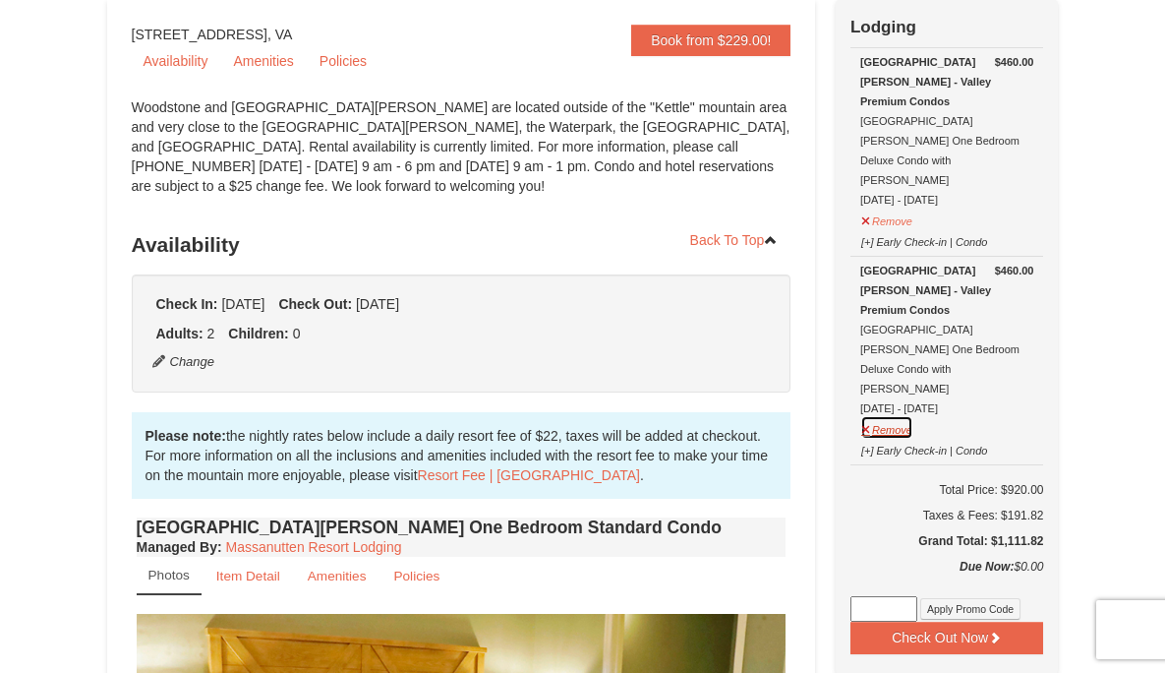
click at [892, 415] on button "Remove" at bounding box center [887, 427] width 53 height 25
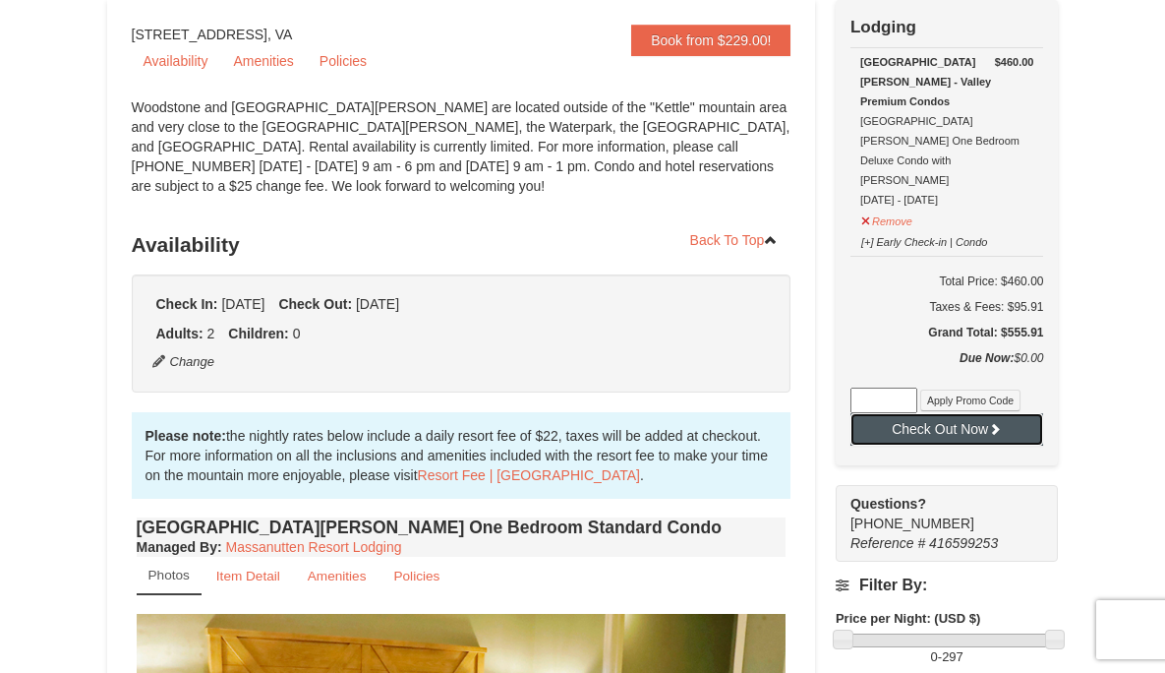
click at [931, 413] on button "Check Out Now" at bounding box center [948, 428] width 194 height 31
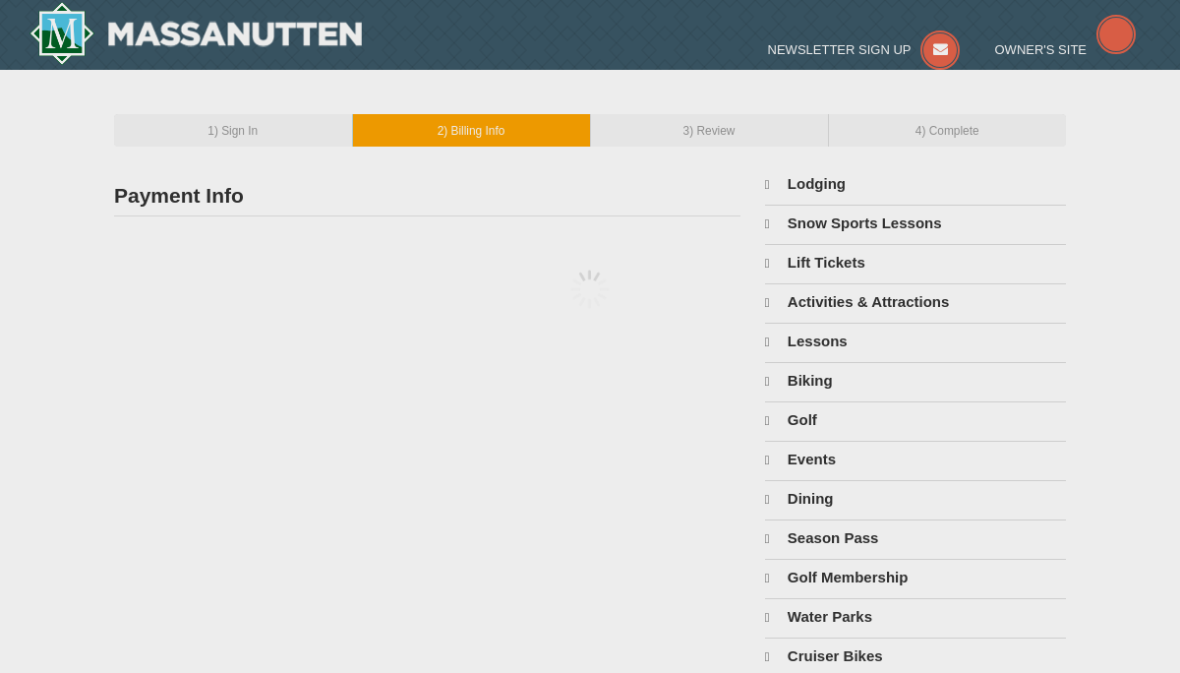
type input "647 [PERSON_NAME]"
type input "Rockbridge Baths"
type input "24473"
type input "540"
type input "784"
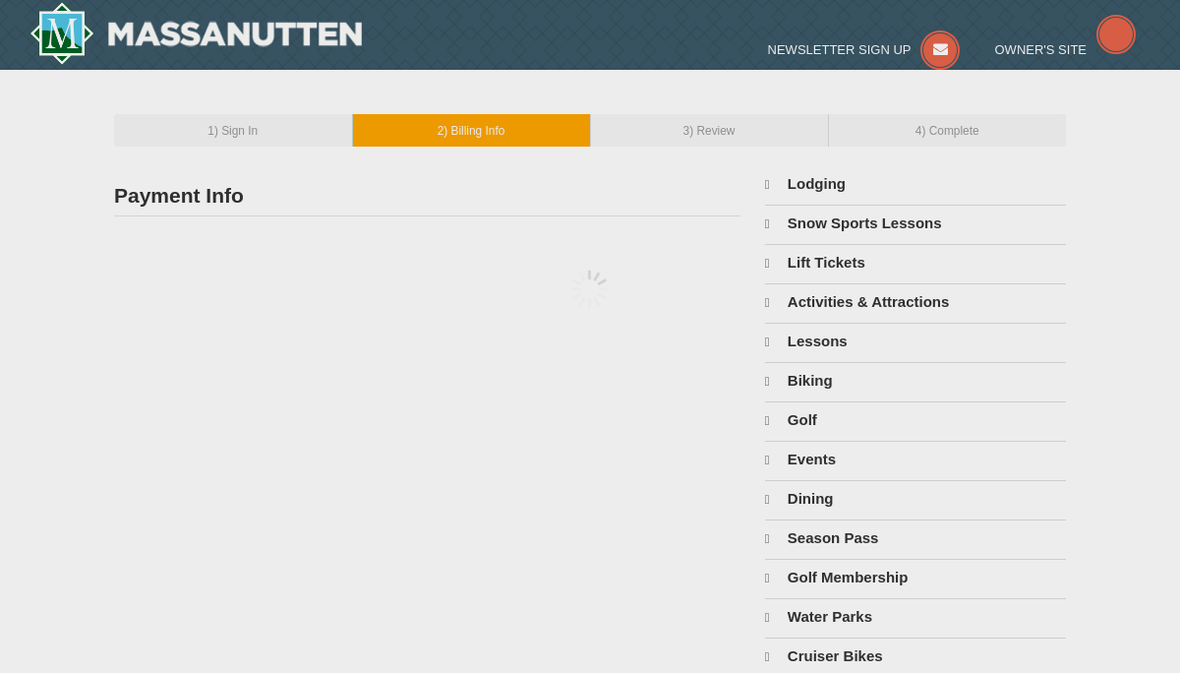
type input "5394"
type input "natleonhard@gmail.com"
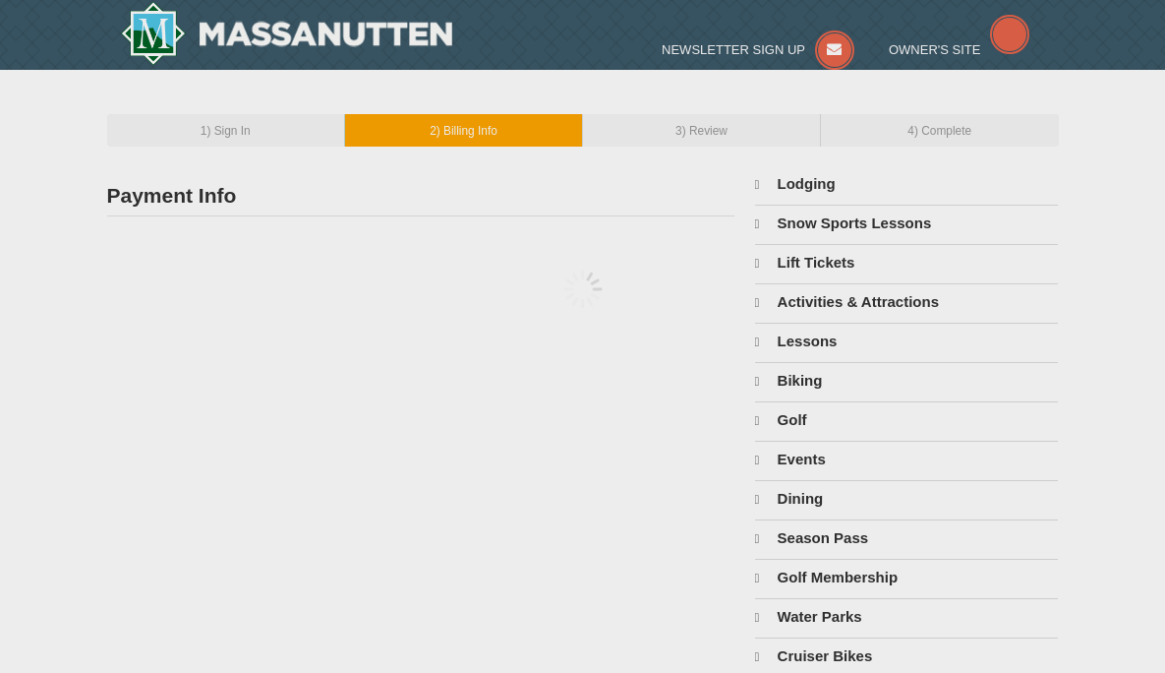
select select "VA"
select select "10"
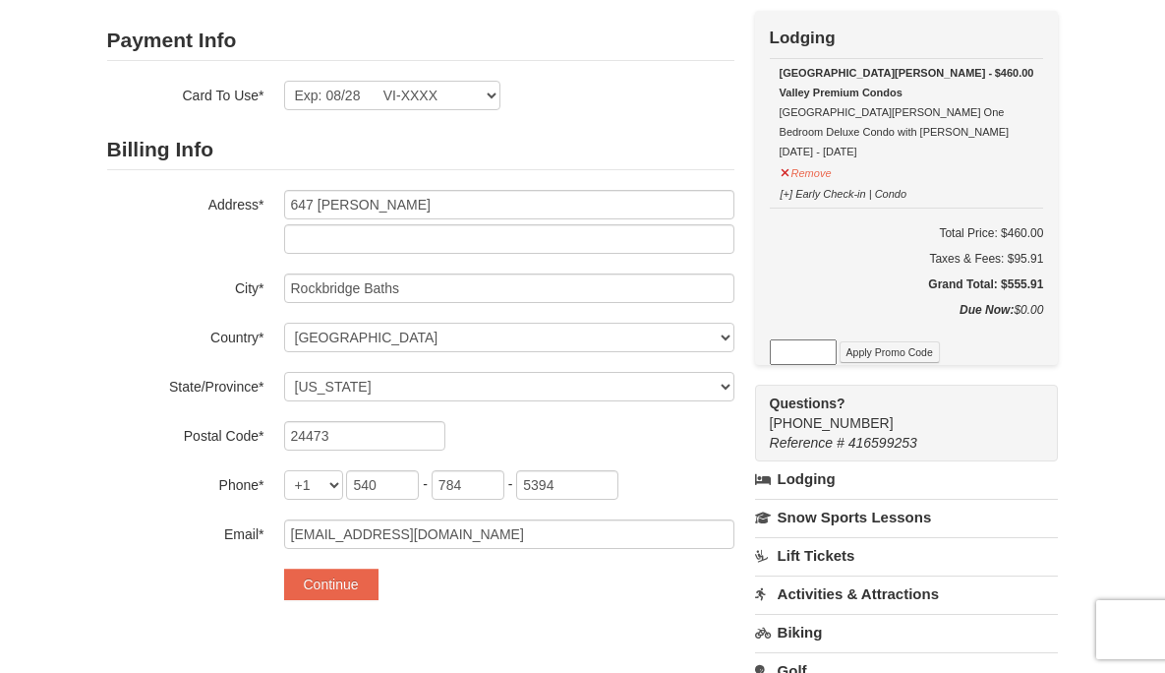
scroll to position [176, 0]
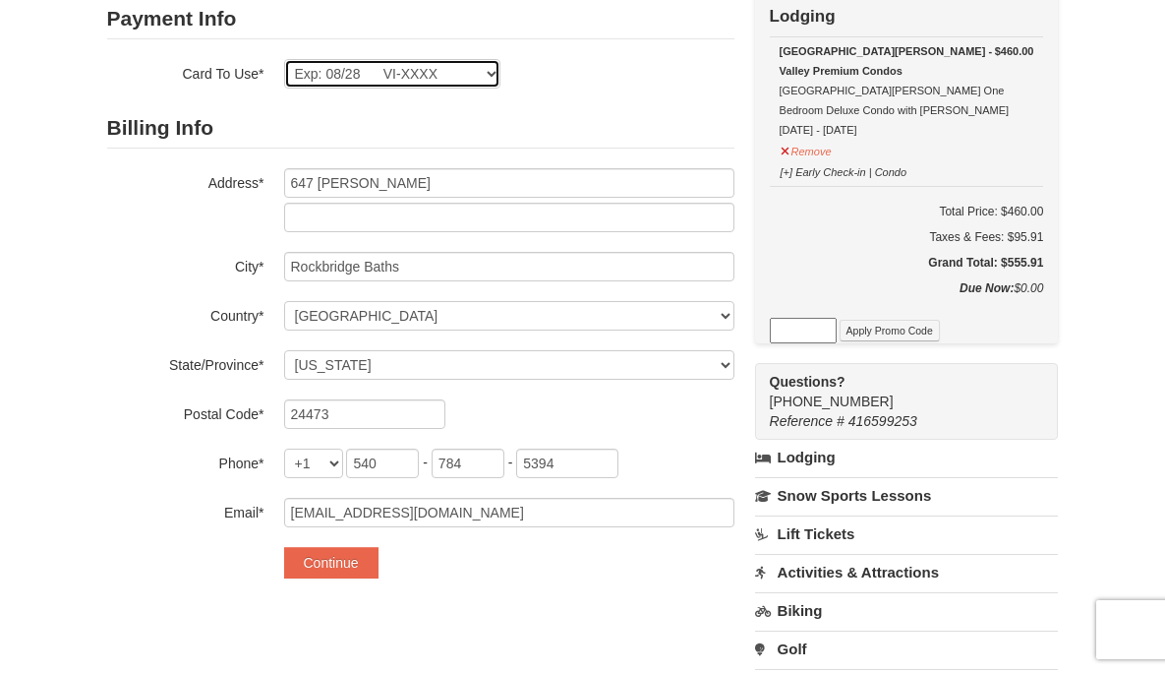
click at [491, 79] on select "Exp: 08/28 VI-XXXX New Card" at bounding box center [392, 74] width 216 height 30
select select
click at [284, 59] on select "Exp: 08/28 VI-XXXX New Card" at bounding box center [392, 74] width 216 height 30
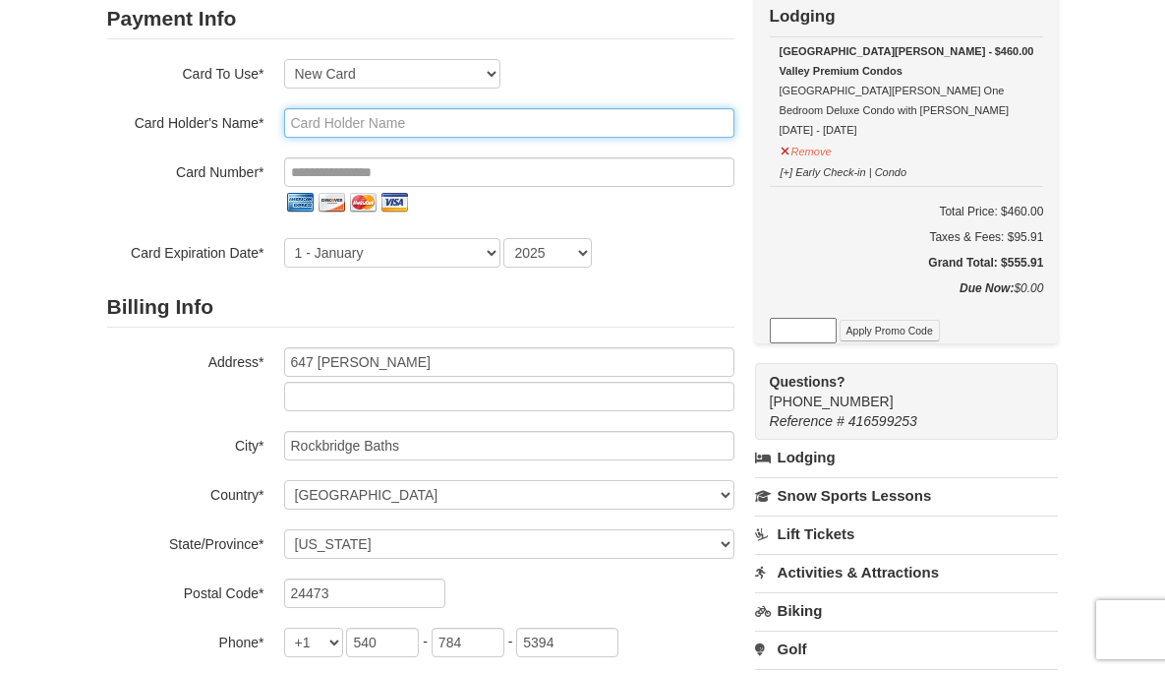
click at [357, 130] on input "text" at bounding box center [509, 123] width 450 height 30
type input "NATHANIEL A LEONHARD"
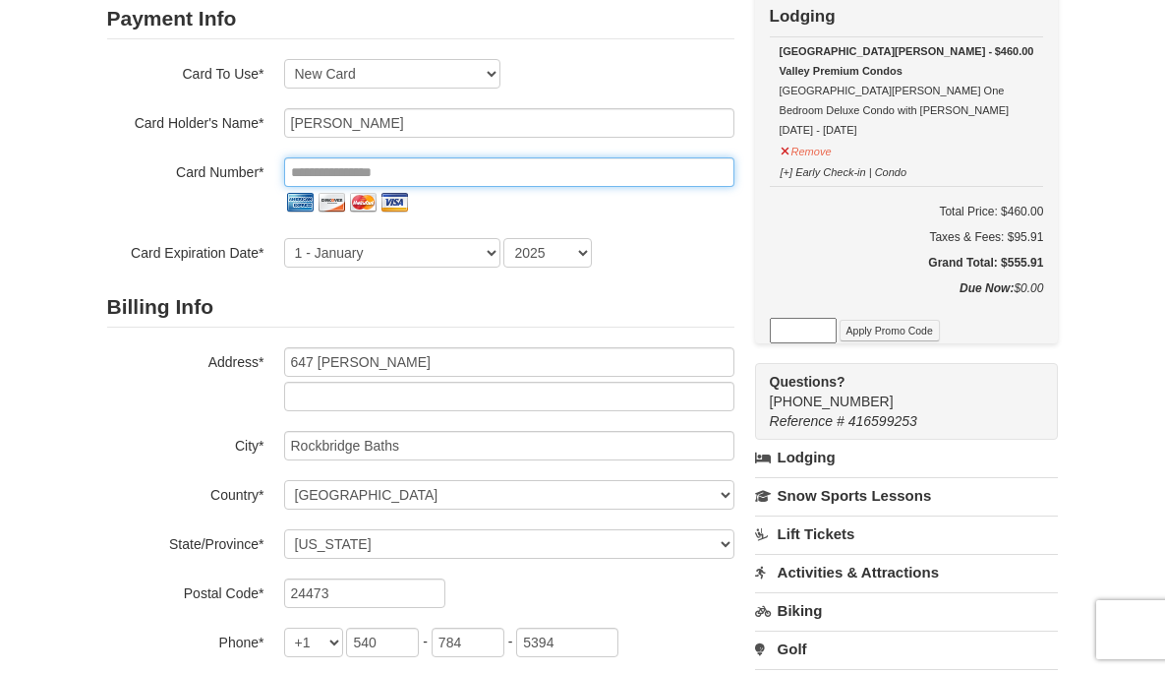
type input "**********"
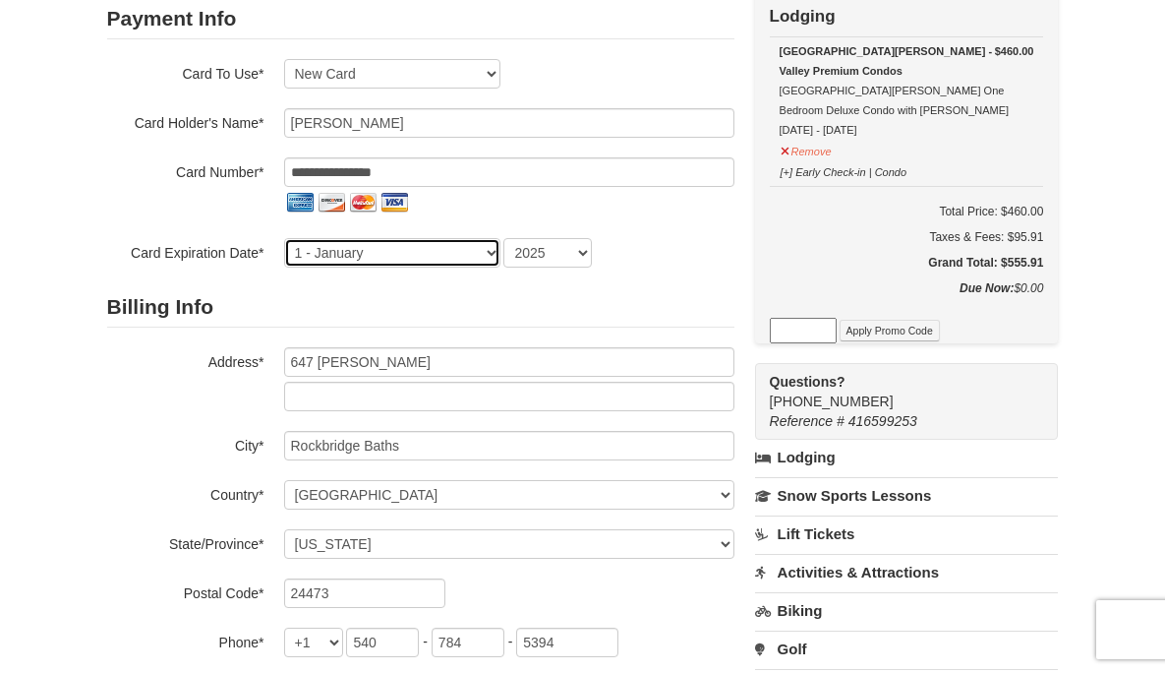
select select "8"
select select "2028"
click at [403, 256] on select "1 - January 2 - February 3 - March 4 - April 5 - May 6 - June 7 - July 8 - Augu…" at bounding box center [392, 253] width 216 height 30
select select "6"
click at [284, 238] on select "1 - January 2 - February 3 - March 4 - April 5 - May 6 - June 7 - July 8 - Augu…" at bounding box center [392, 253] width 216 height 30
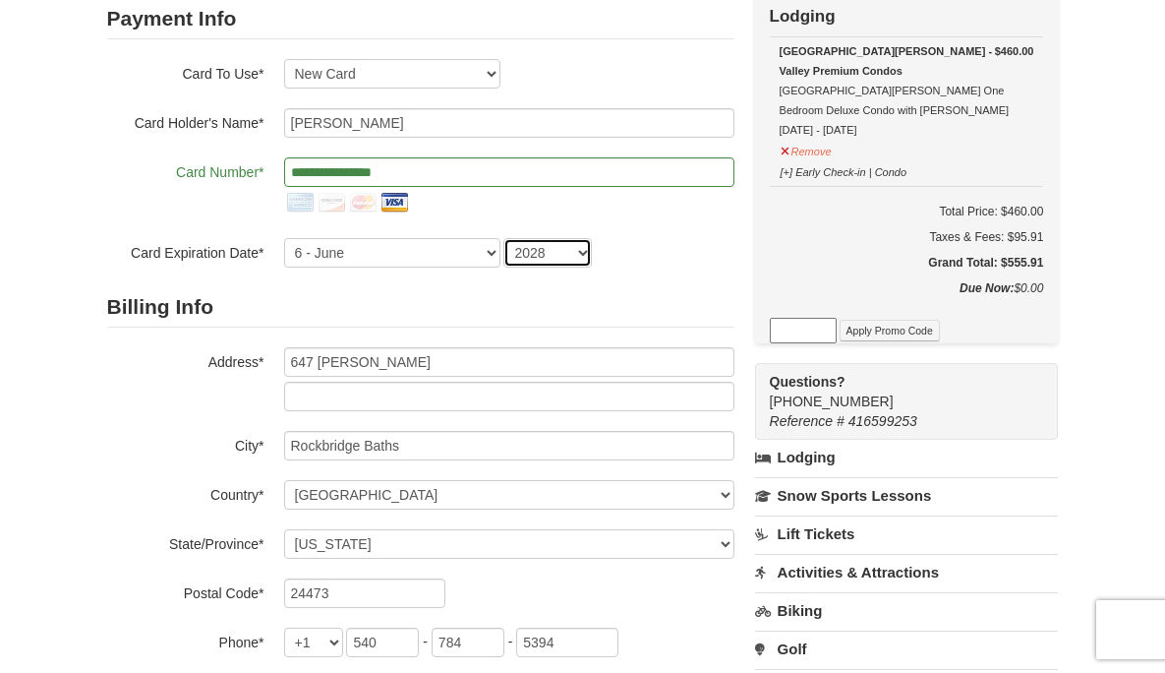
click at [583, 251] on select "2025 2026 2027 2028 2029 2030 2031 2032 2033 2034" at bounding box center [548, 253] width 89 height 30
select select "2029"
click at [504, 238] on select "2025 2026 2027 2028 2029 2030 2031 2032 2033 2034" at bounding box center [548, 253] width 89 height 30
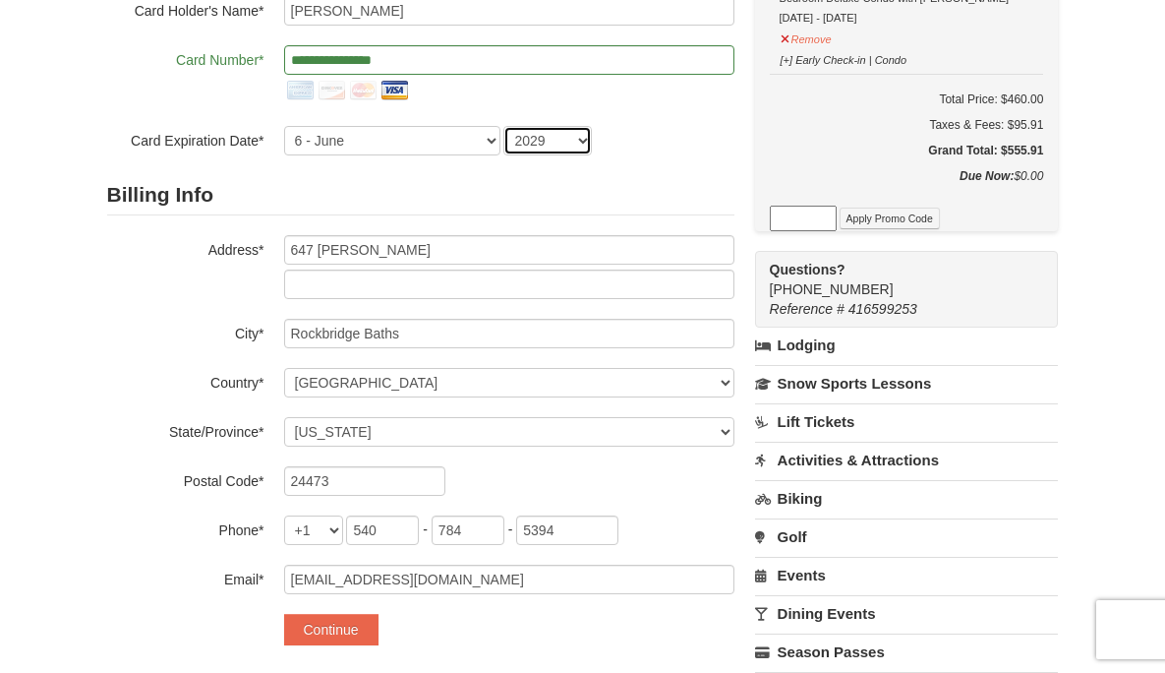
scroll to position [300, 0]
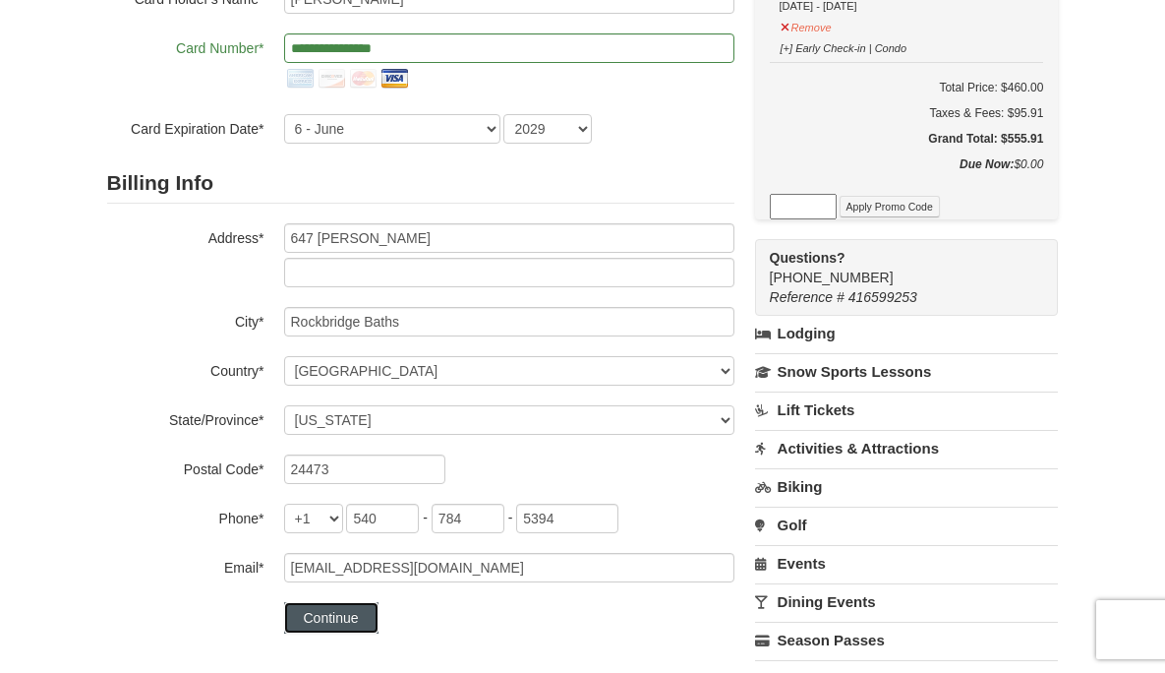
click at [347, 612] on button "Continue" at bounding box center [331, 617] width 94 height 31
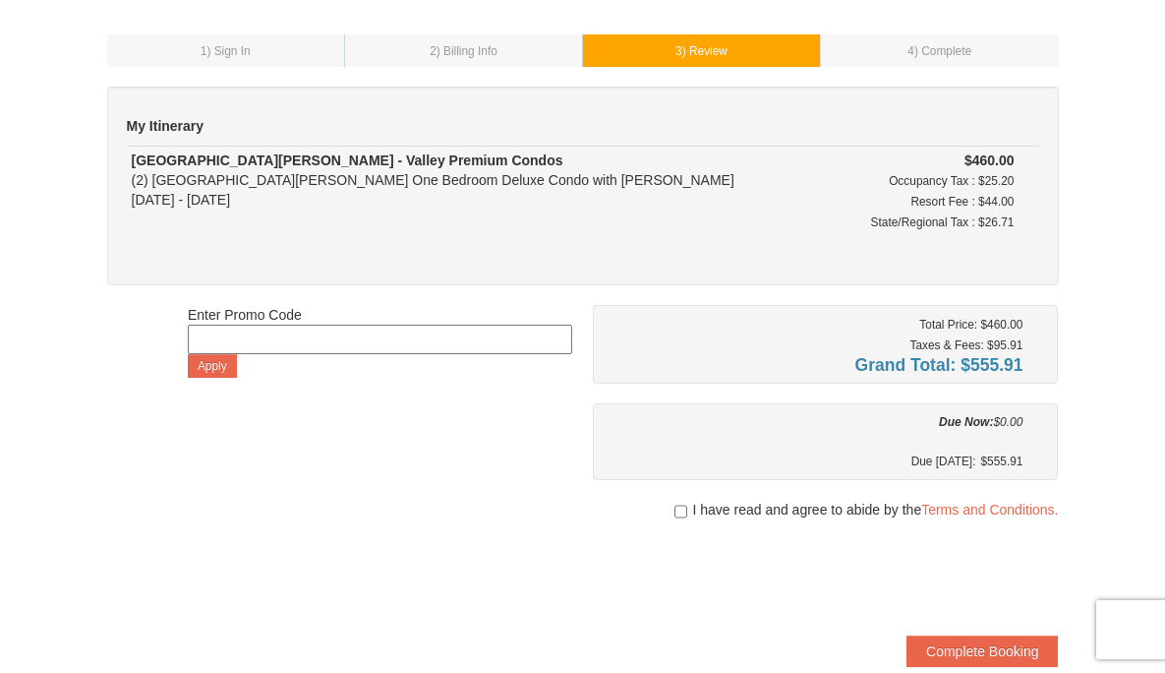
scroll to position [112, 0]
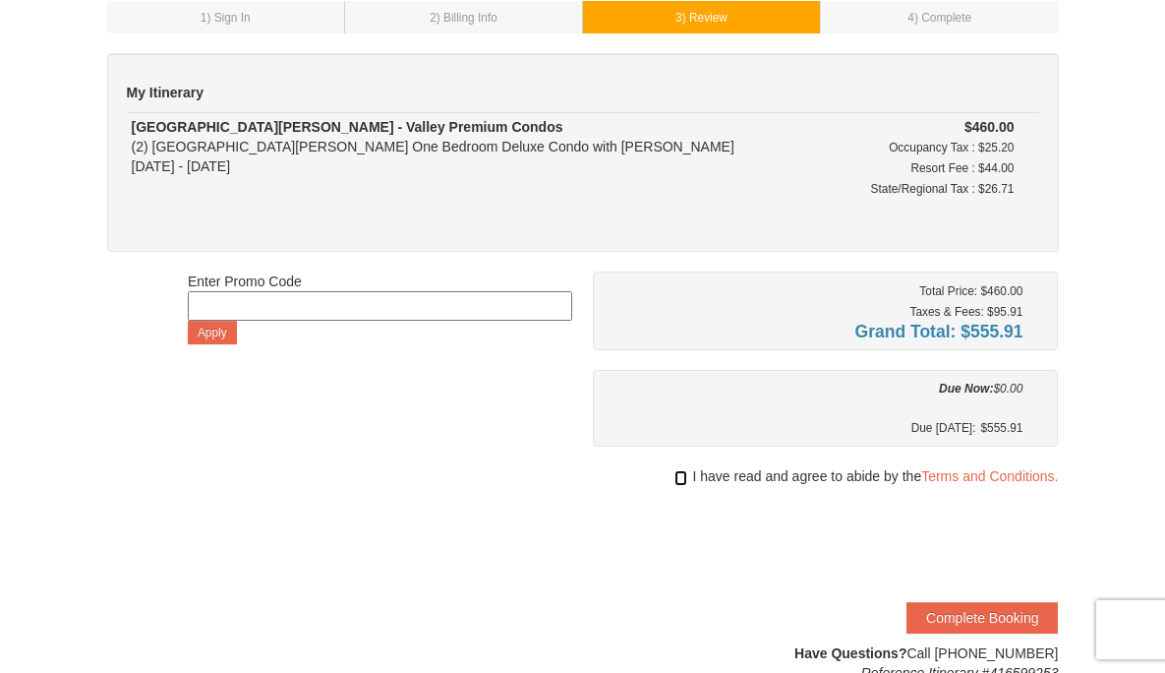
click at [680, 478] on input "checkbox" at bounding box center [681, 478] width 13 height 16
checkbox input "true"
click at [958, 612] on button "Complete Booking" at bounding box center [982, 617] width 151 height 31
